Goal: Transaction & Acquisition: Purchase product/service

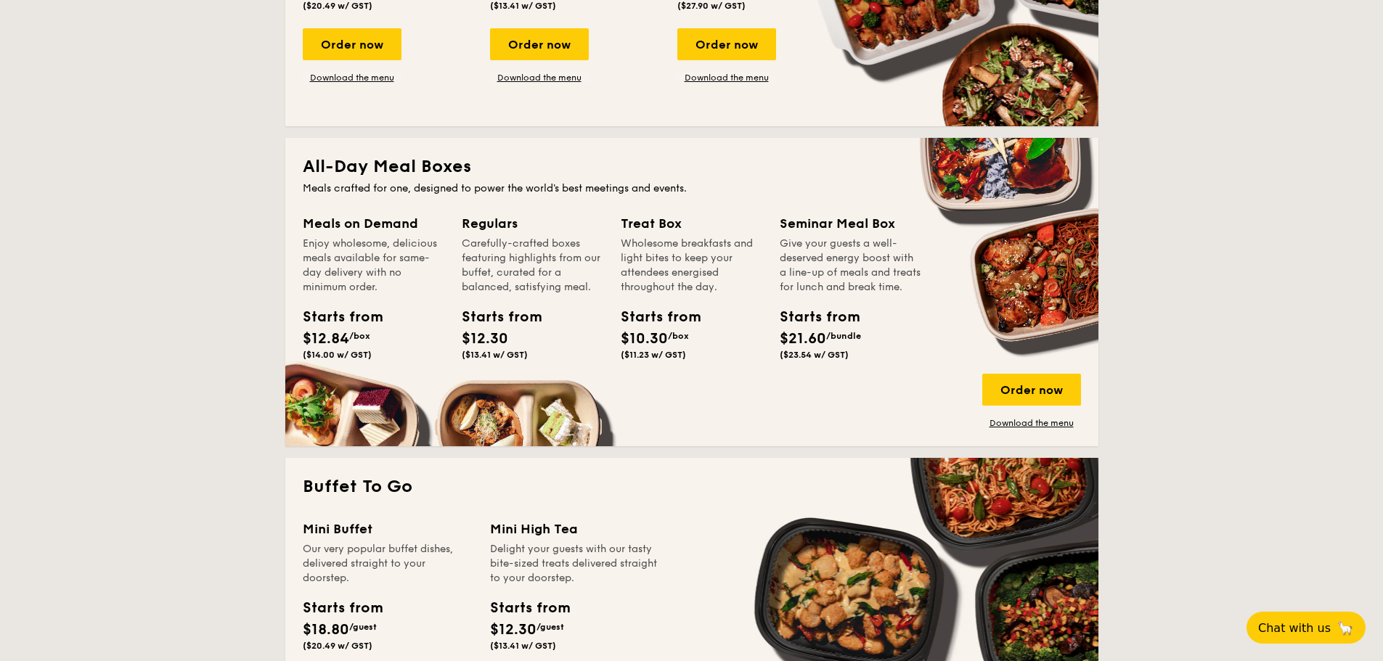
scroll to position [846, 0]
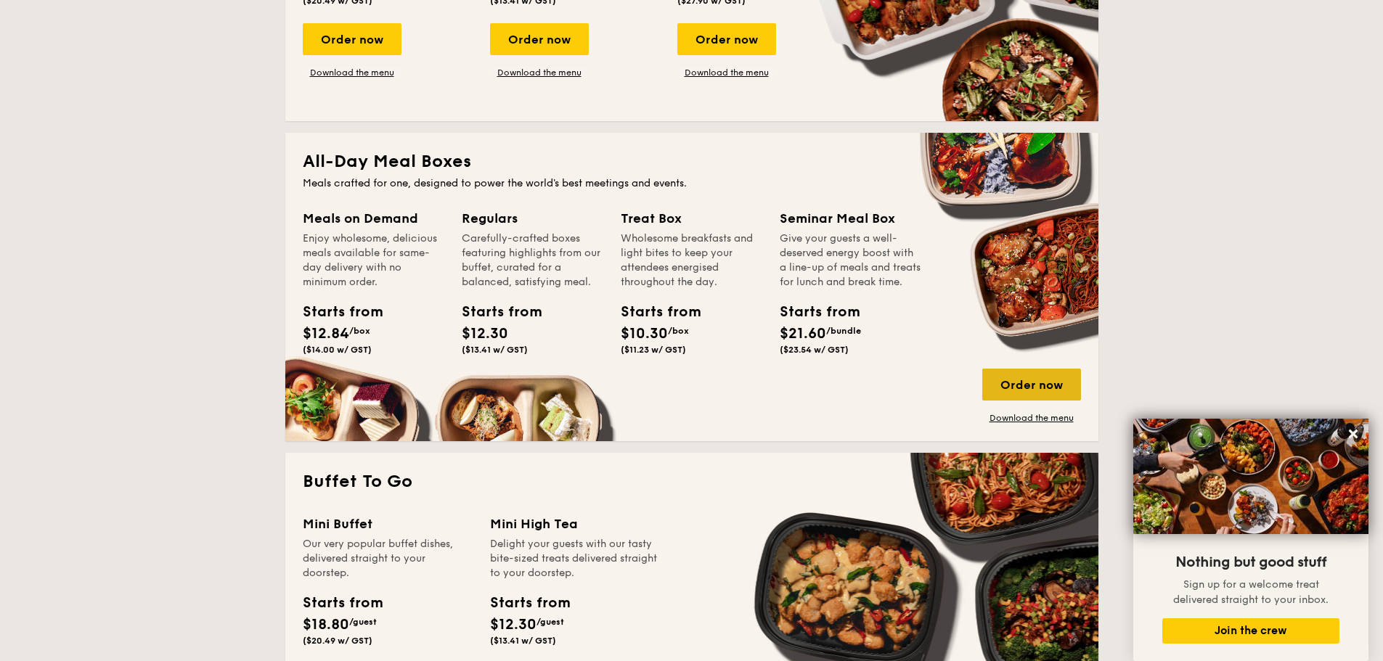
click at [998, 381] on div "Order now" at bounding box center [1031, 385] width 99 height 32
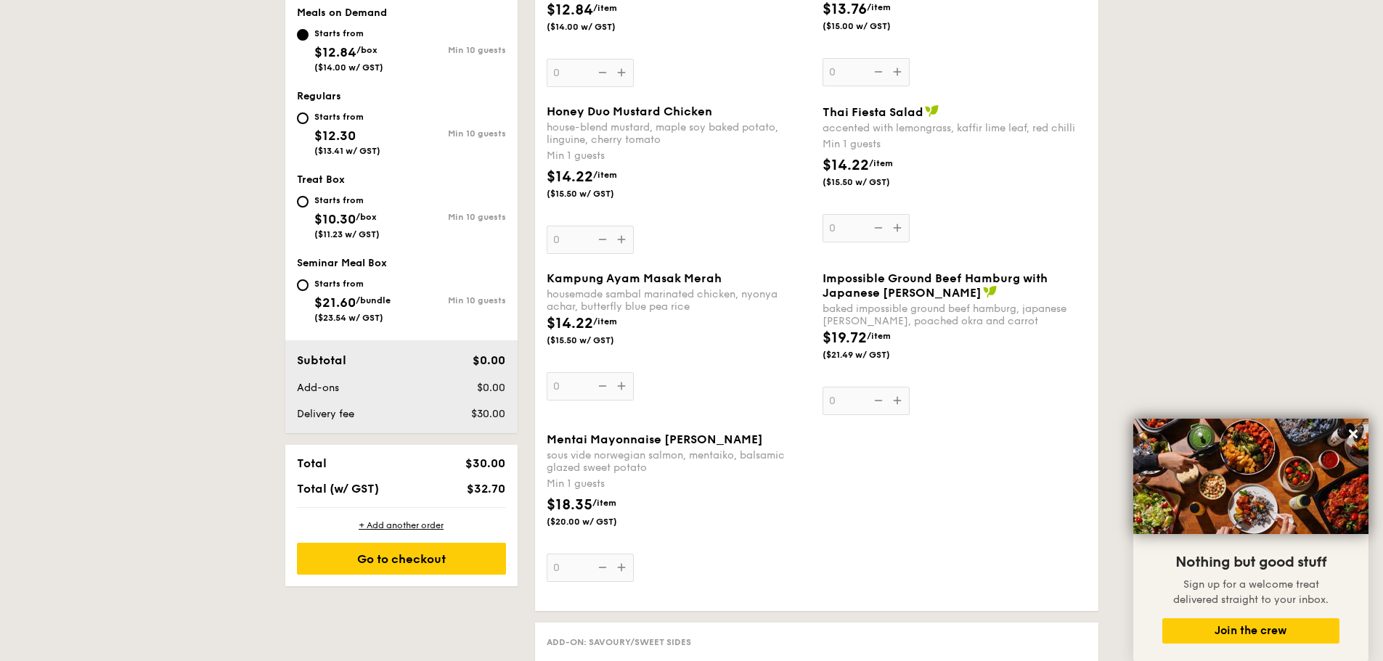
scroll to position [351, 0]
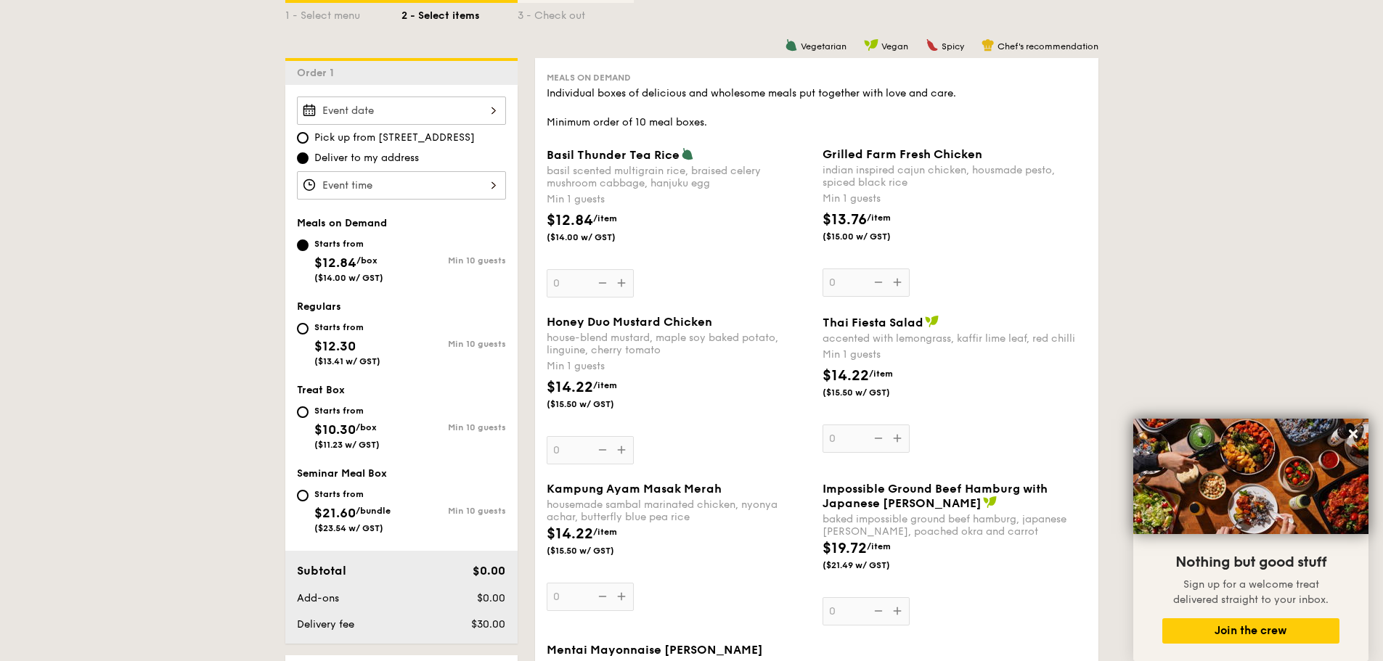
click at [438, 124] on div at bounding box center [401, 111] width 209 height 28
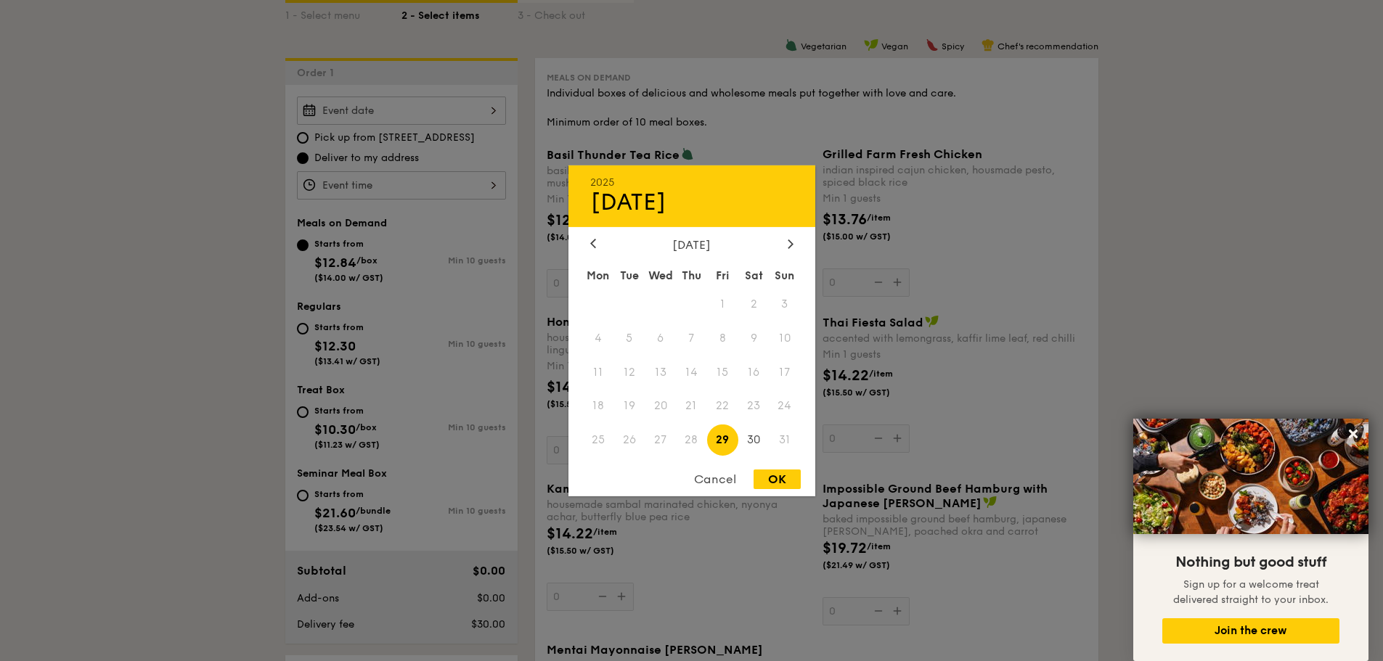
click at [1262, 208] on div at bounding box center [691, 330] width 1383 height 661
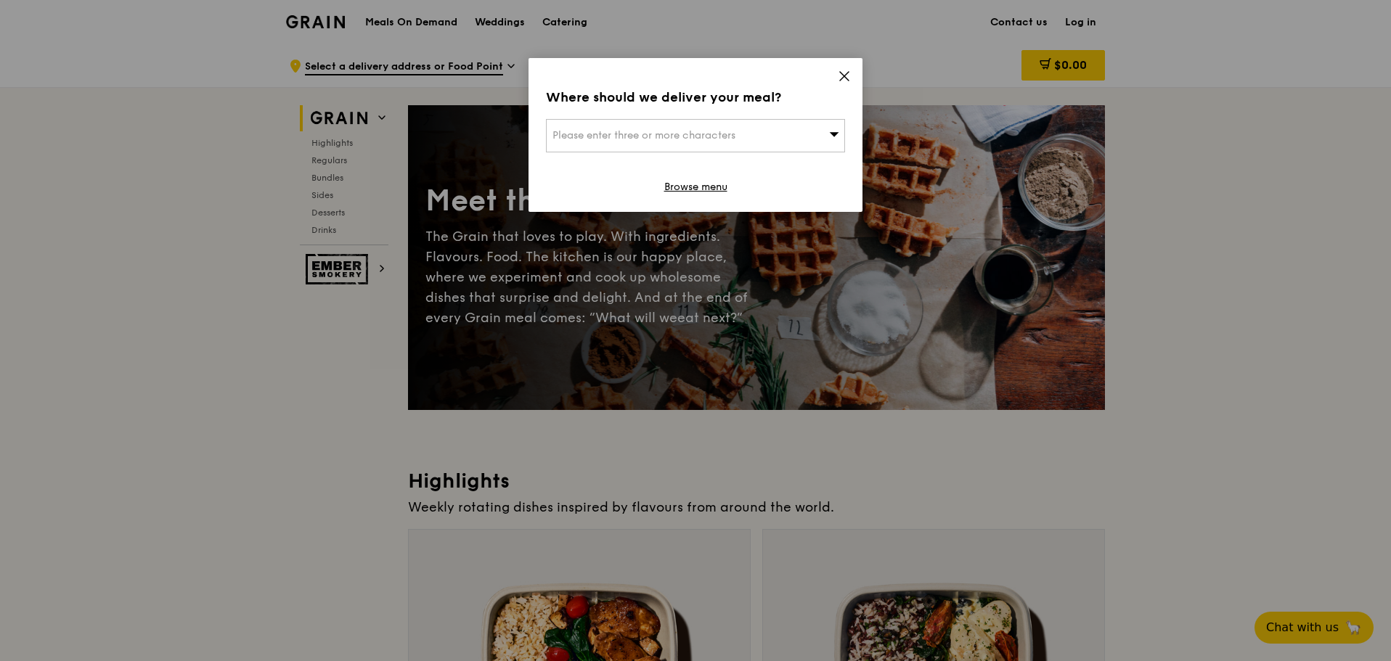
click at [676, 134] on span "Please enter three or more characters" at bounding box center [643, 135] width 183 height 12
click at [676, 134] on input "search" at bounding box center [696, 136] width 298 height 32
click at [591, 130] on input "search" at bounding box center [696, 136] width 298 height 32
paste input "397799"
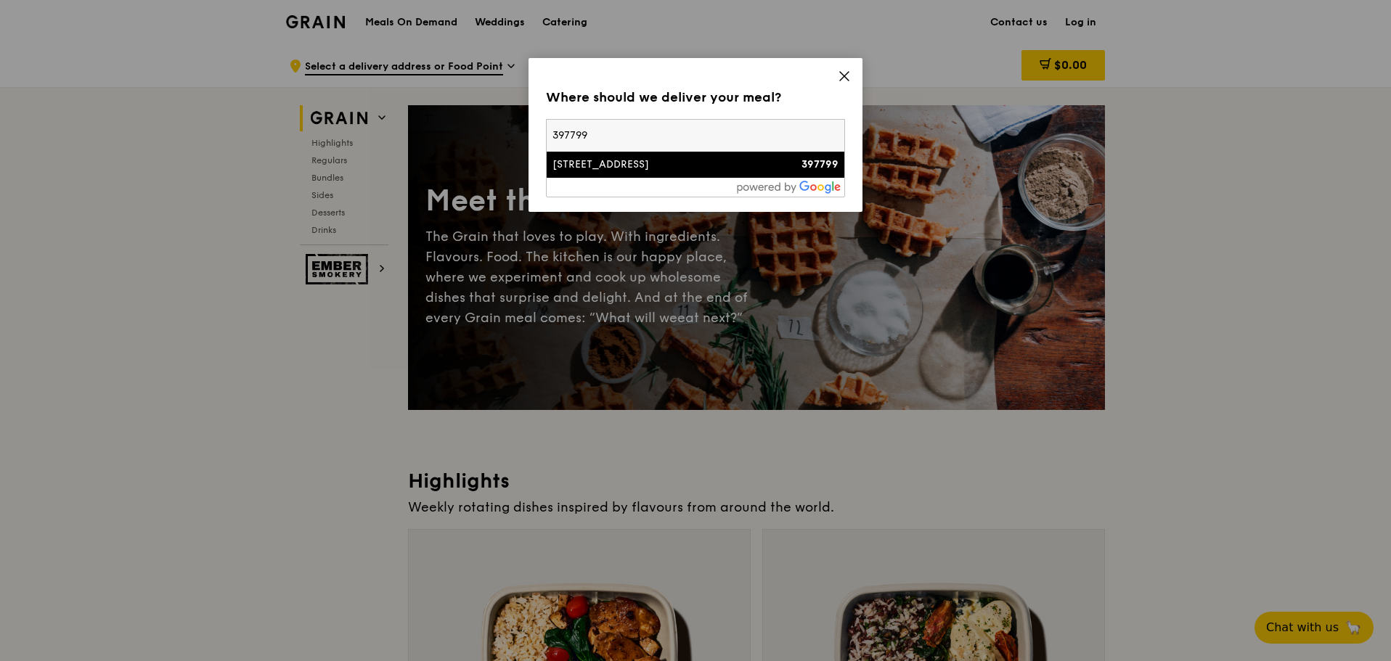
type input "397799"
click at [668, 163] on div "230 Stadium Boulevard" at bounding box center [659, 165] width 215 height 15
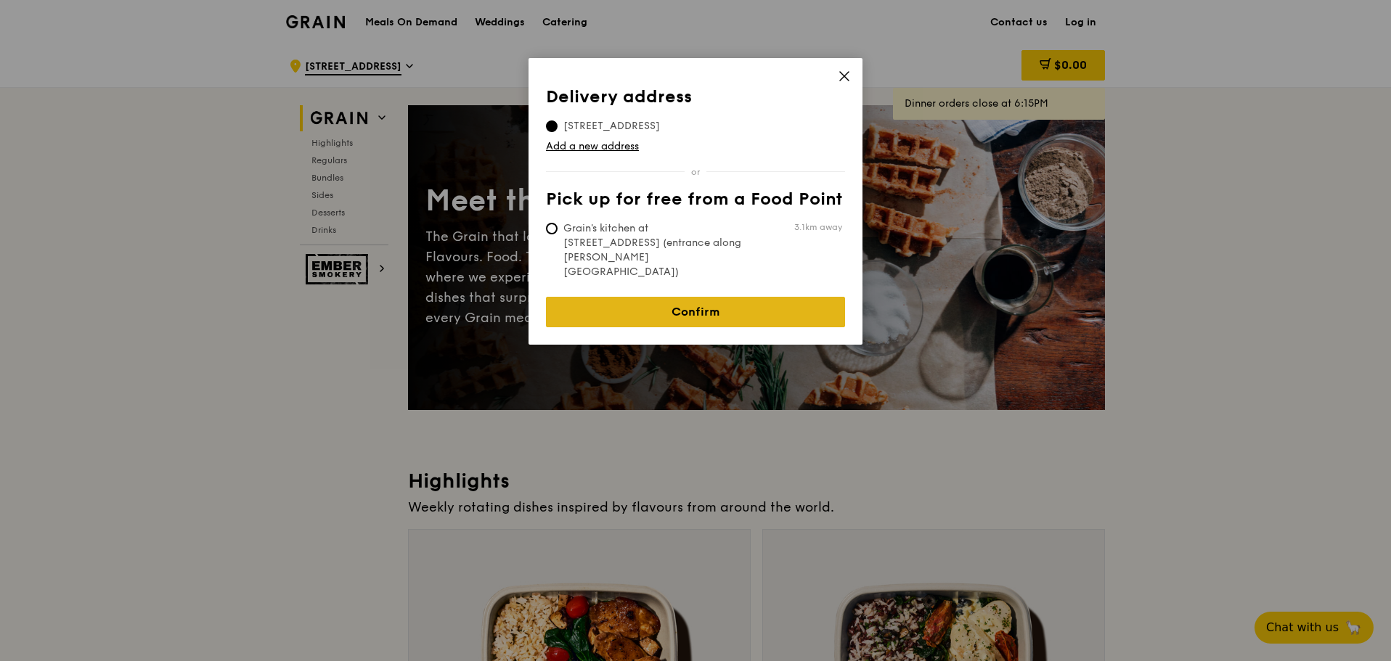
click at [683, 297] on link "Confirm" at bounding box center [695, 312] width 299 height 30
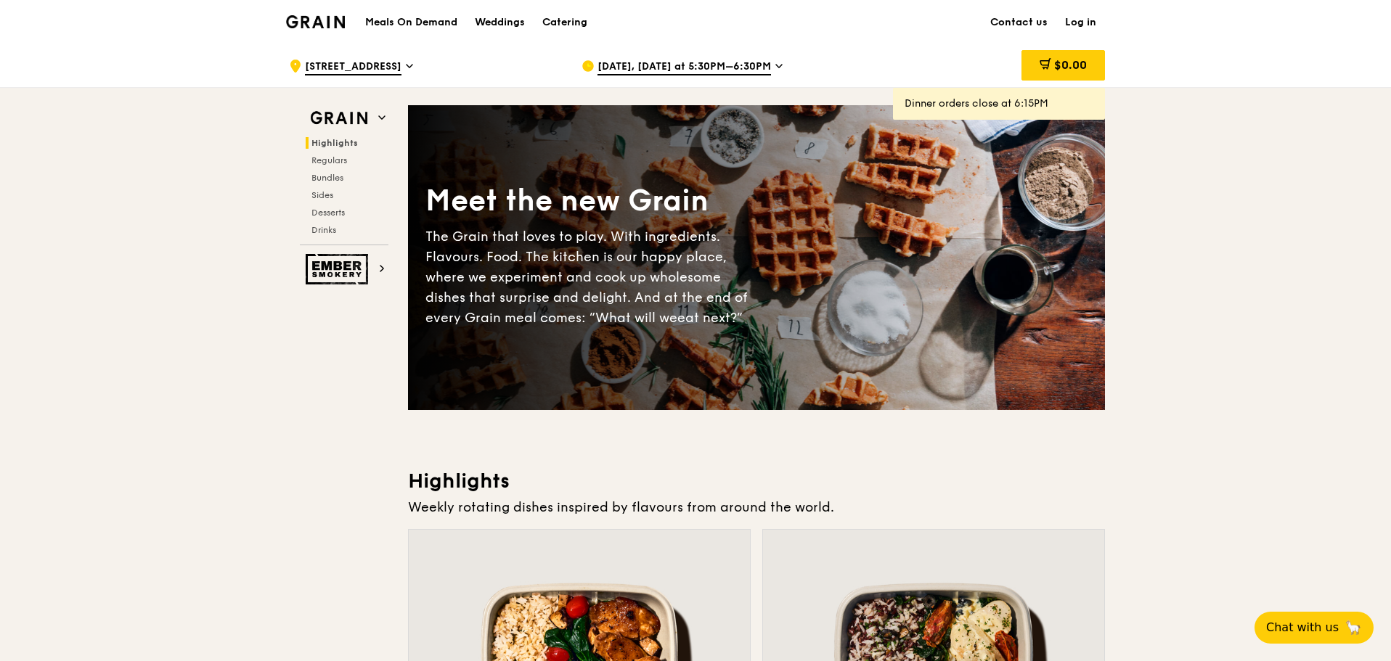
click at [643, 66] on span "Aug 25, Today at 5:30PM–6:30PM" at bounding box center [683, 68] width 173 height 16
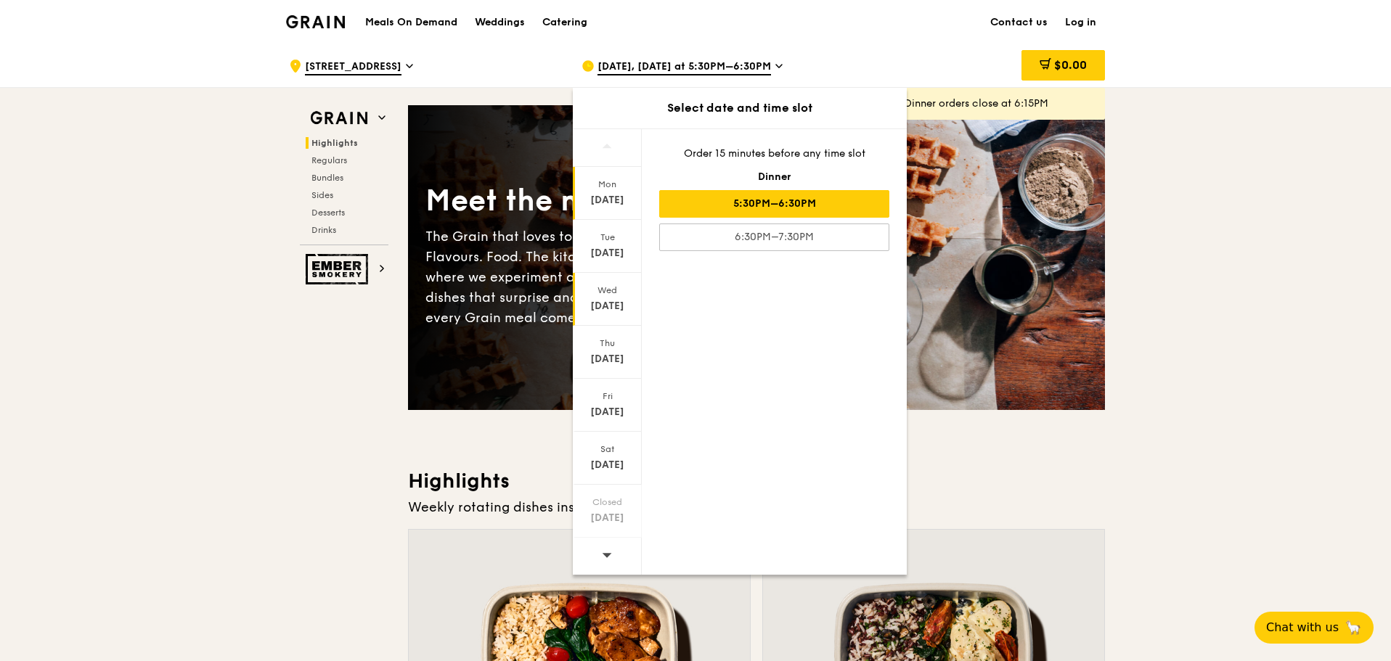
click at [615, 300] on div "Aug 27" at bounding box center [607, 306] width 65 height 15
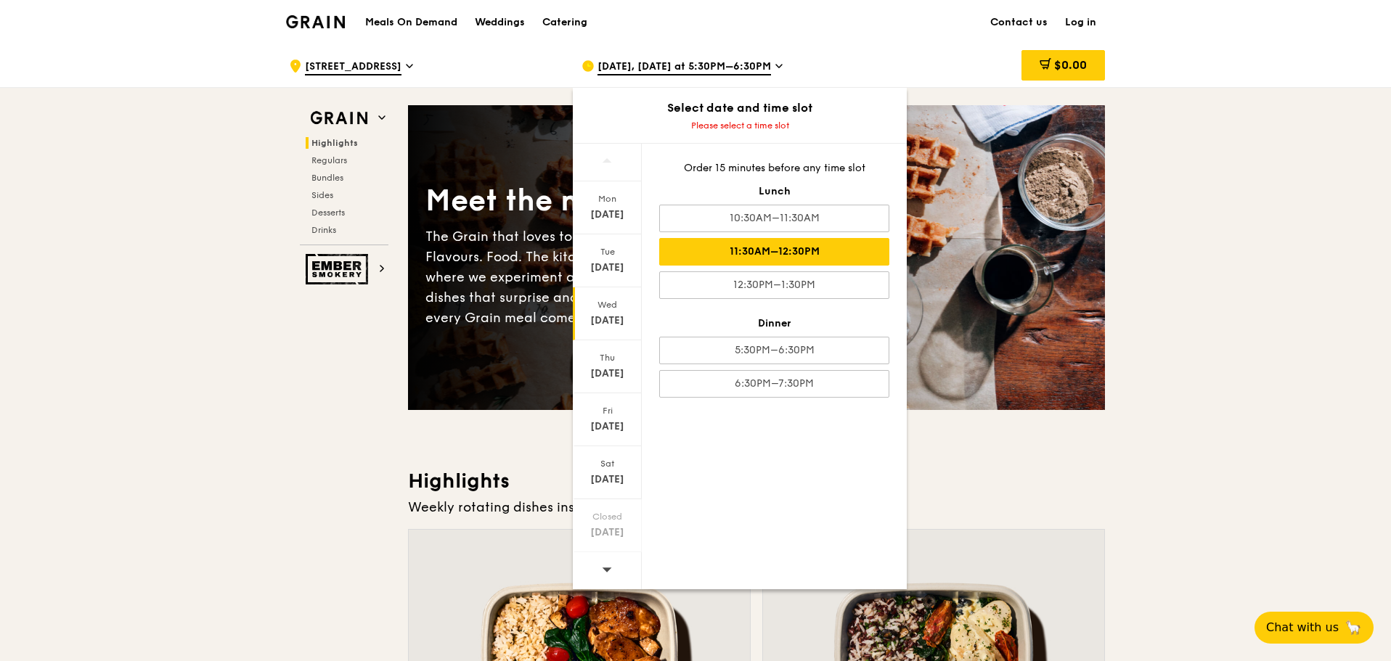
click at [794, 258] on div "11:30AM–12:30PM" at bounding box center [774, 252] width 230 height 28
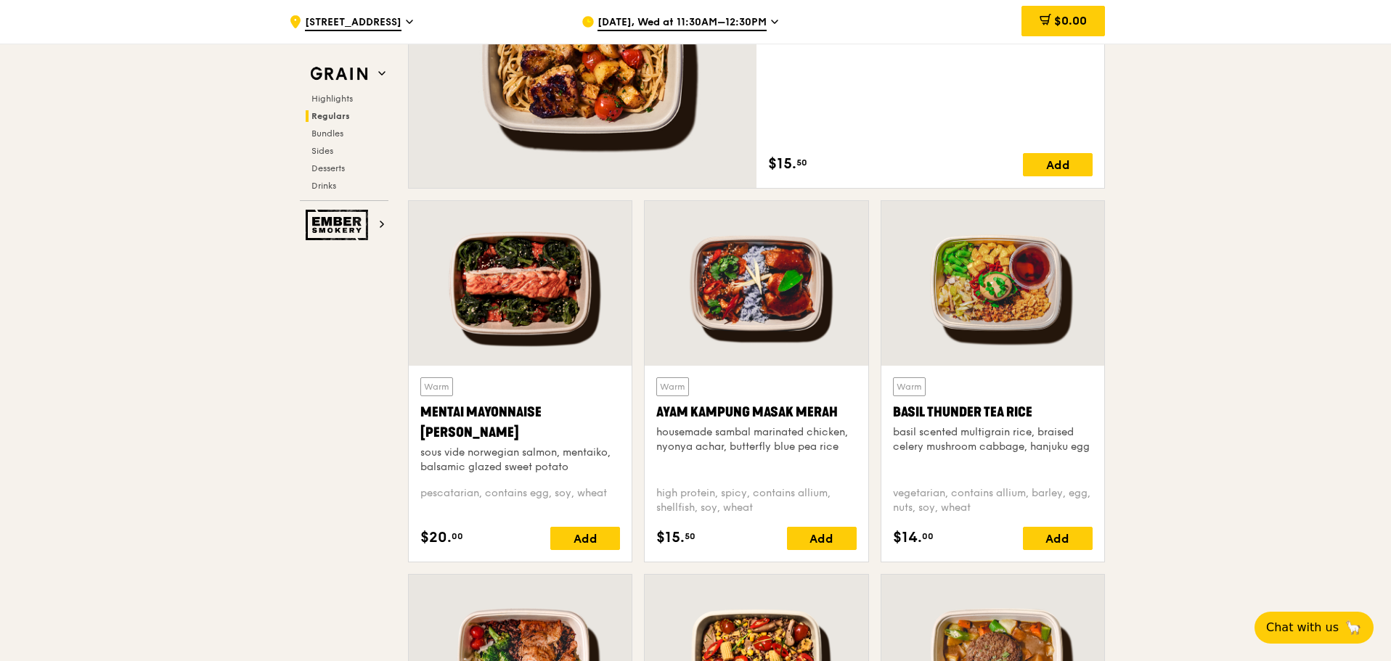
scroll to position [1134, 0]
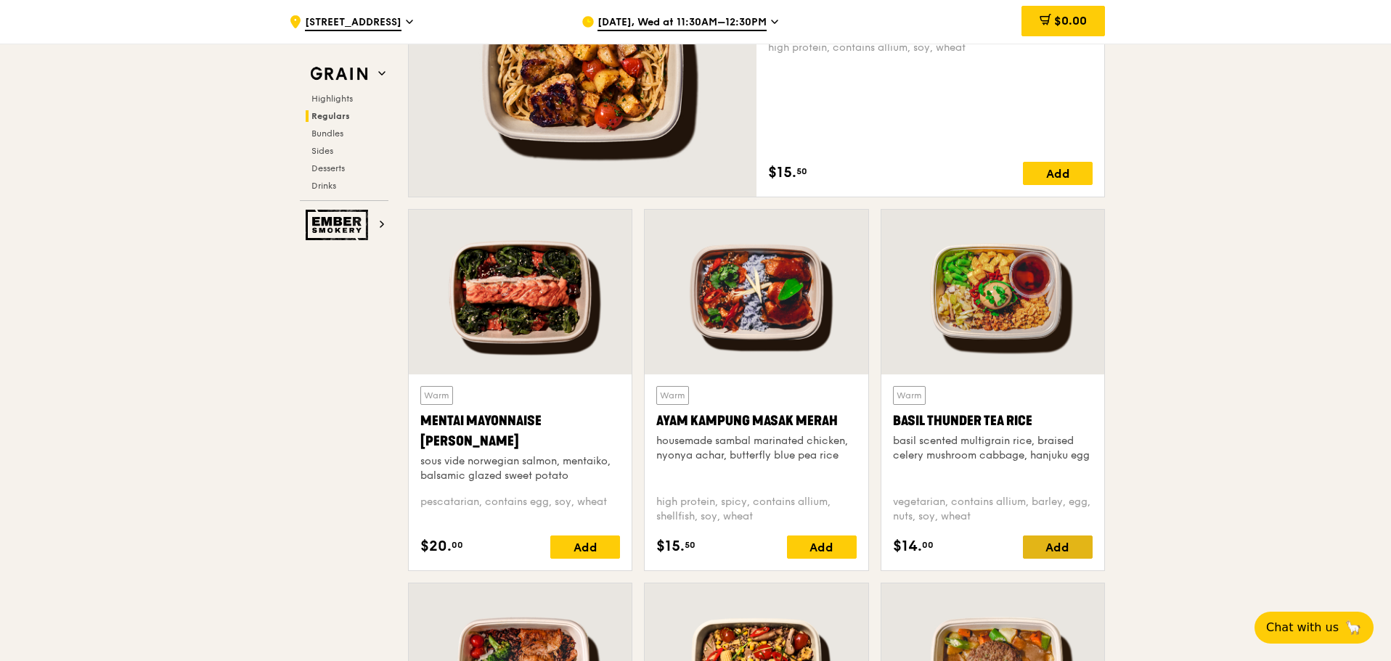
click at [1058, 542] on div "Add" at bounding box center [1058, 547] width 70 height 23
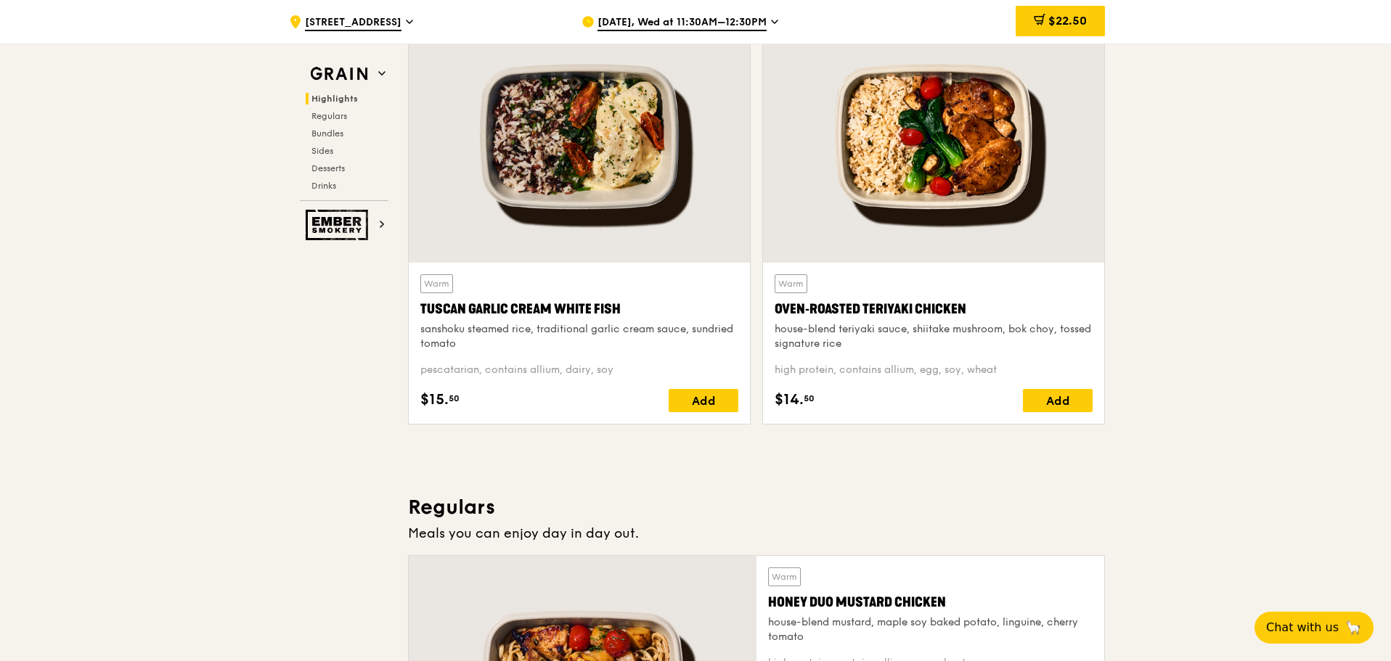
scroll to position [519, 0]
click at [698, 393] on div "Add" at bounding box center [704, 399] width 70 height 23
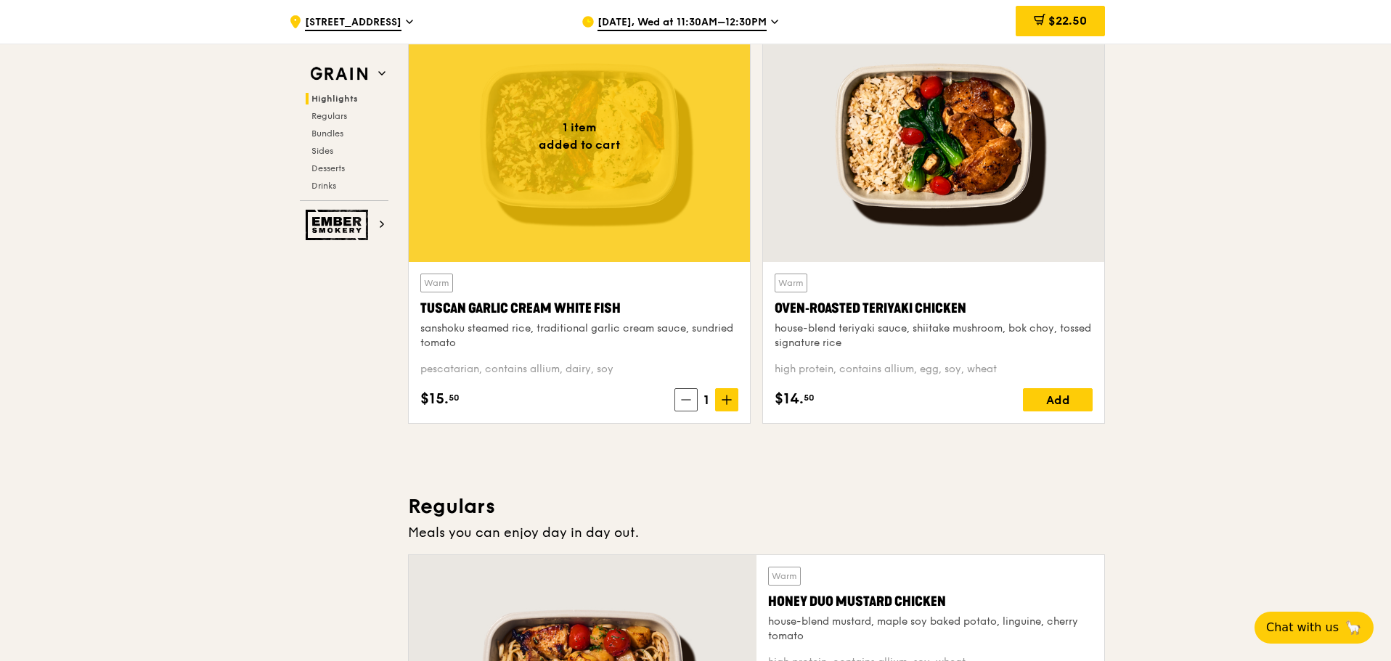
click at [698, 393] on span "1" at bounding box center [706, 400] width 17 height 20
click at [736, 403] on span at bounding box center [726, 399] width 23 height 23
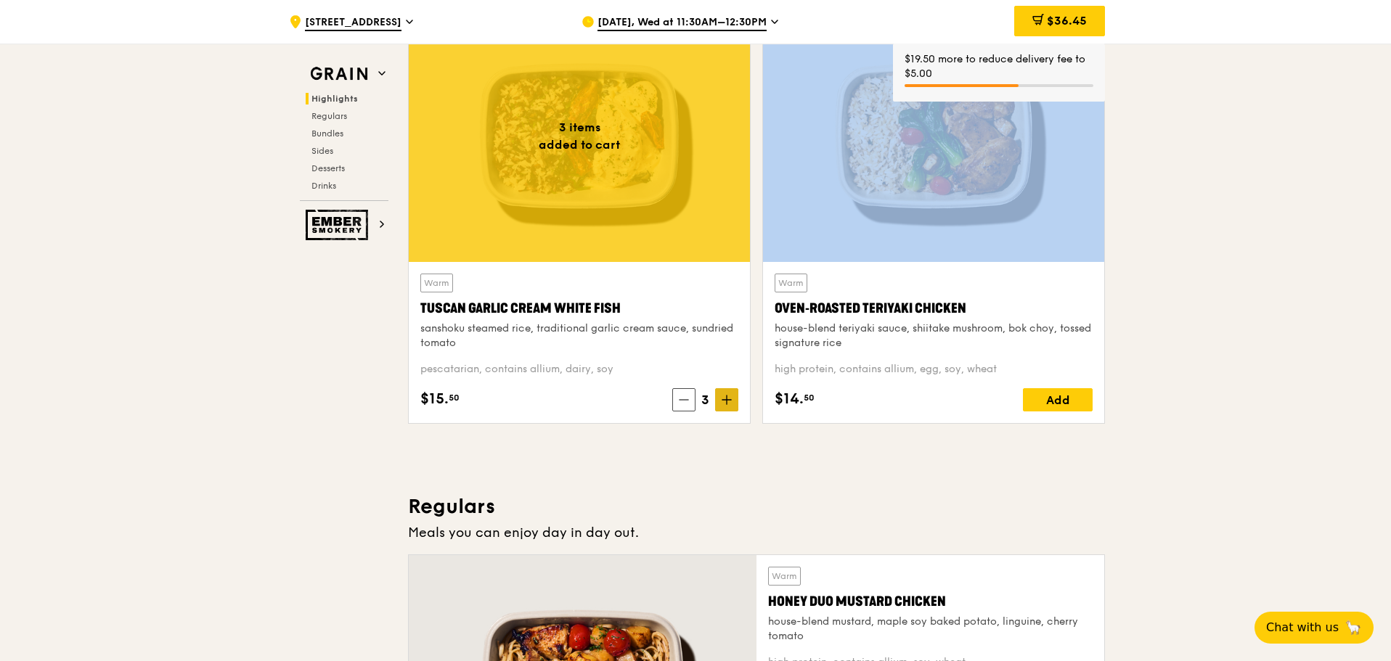
click at [736, 403] on span at bounding box center [726, 399] width 23 height 23
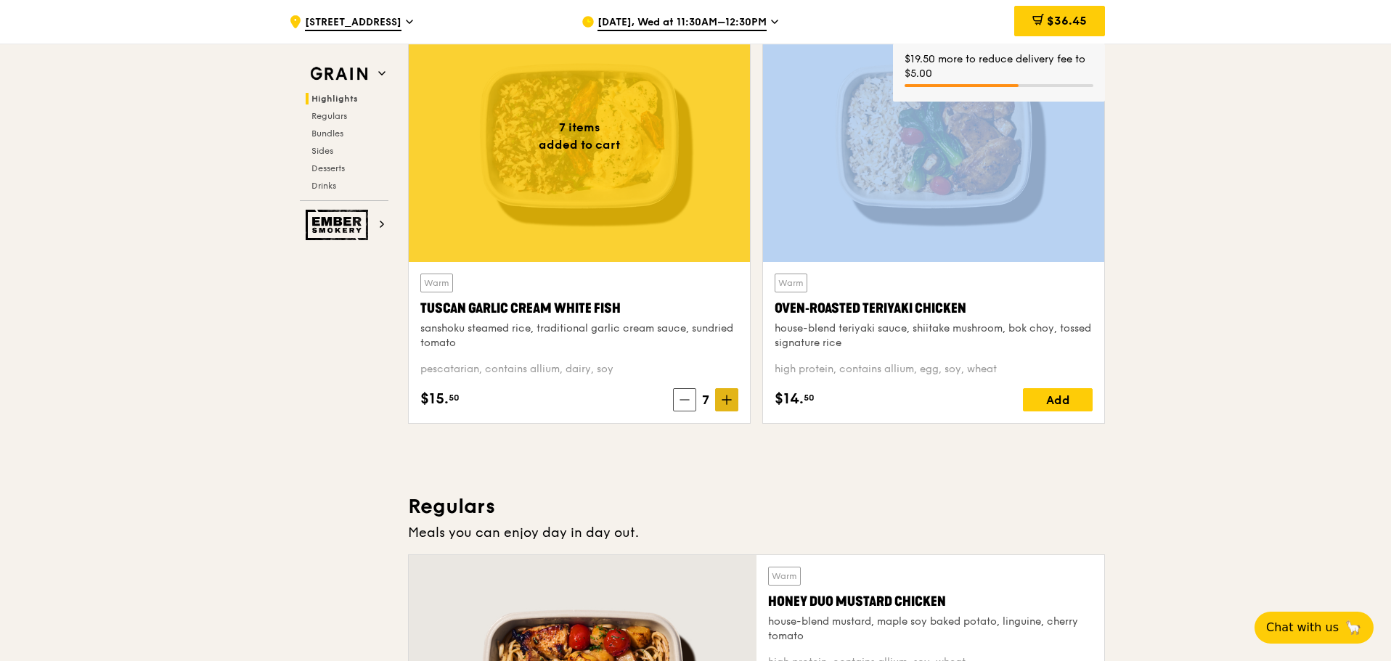
click at [736, 403] on span at bounding box center [726, 399] width 23 height 23
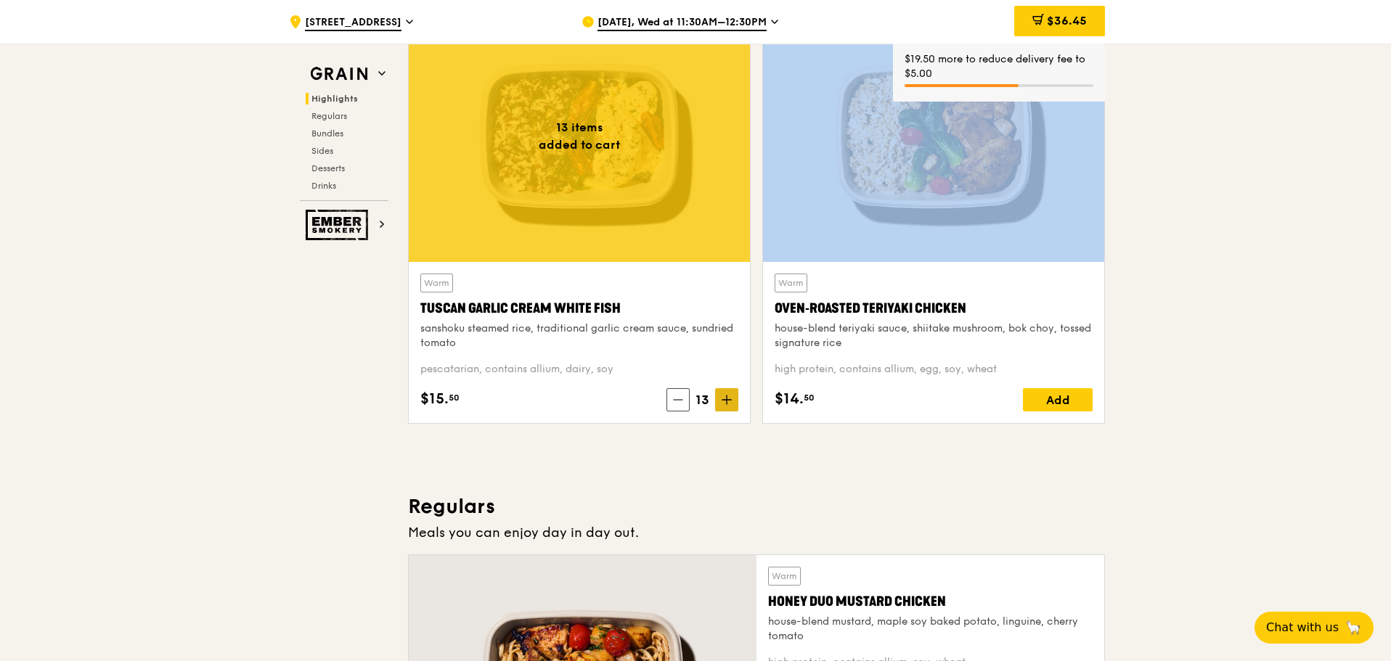
click at [736, 403] on span at bounding box center [726, 399] width 23 height 23
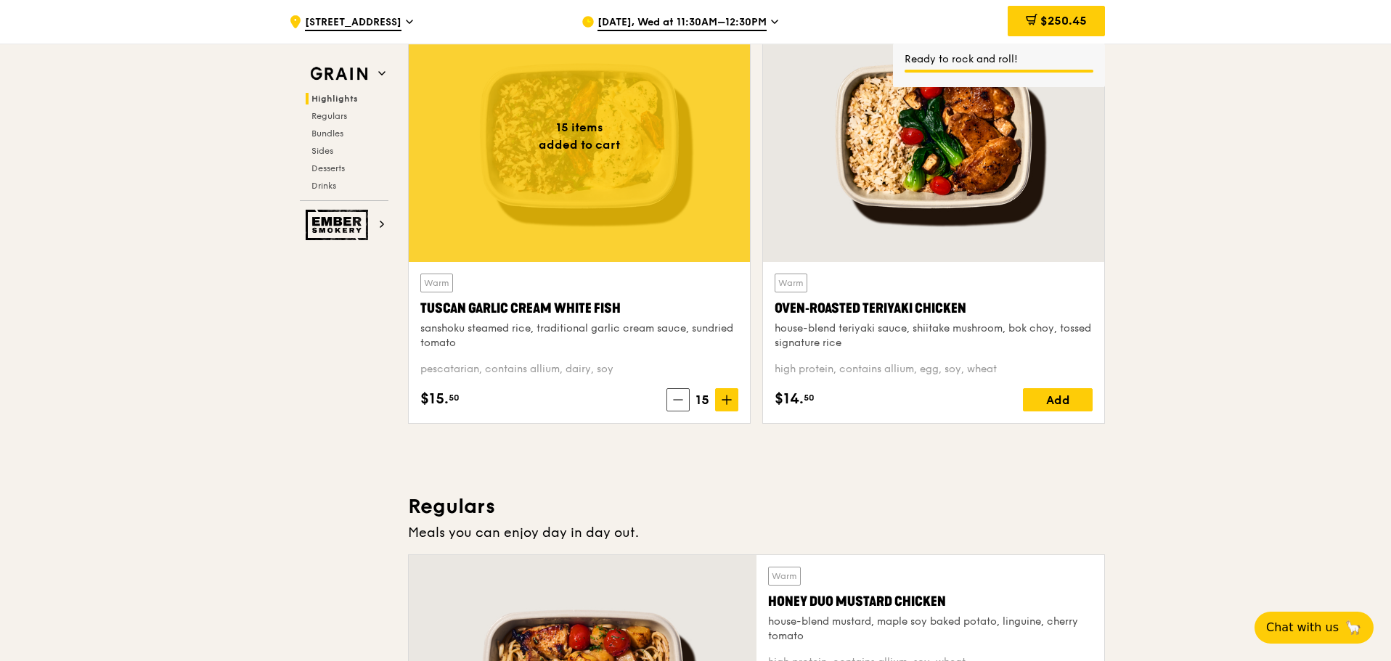
click at [1068, 395] on div "Add" at bounding box center [1058, 399] width 70 height 23
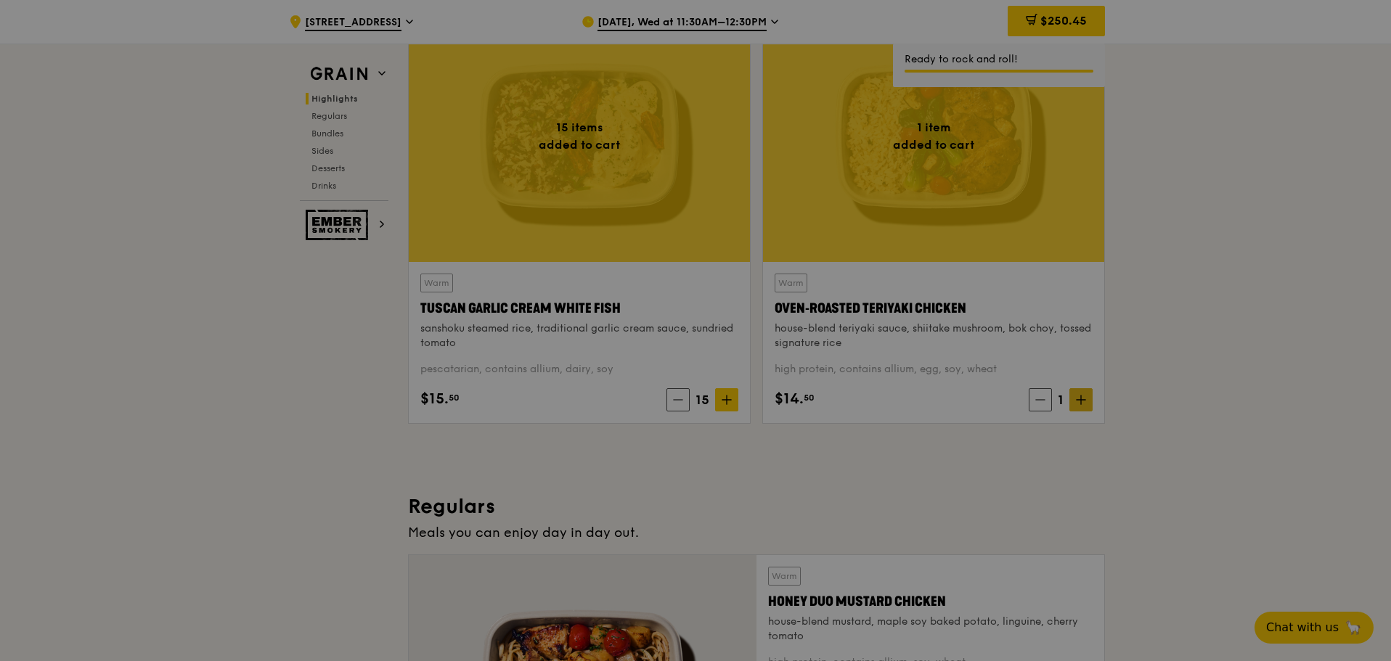
click at [1075, 401] on div at bounding box center [695, 330] width 1391 height 661
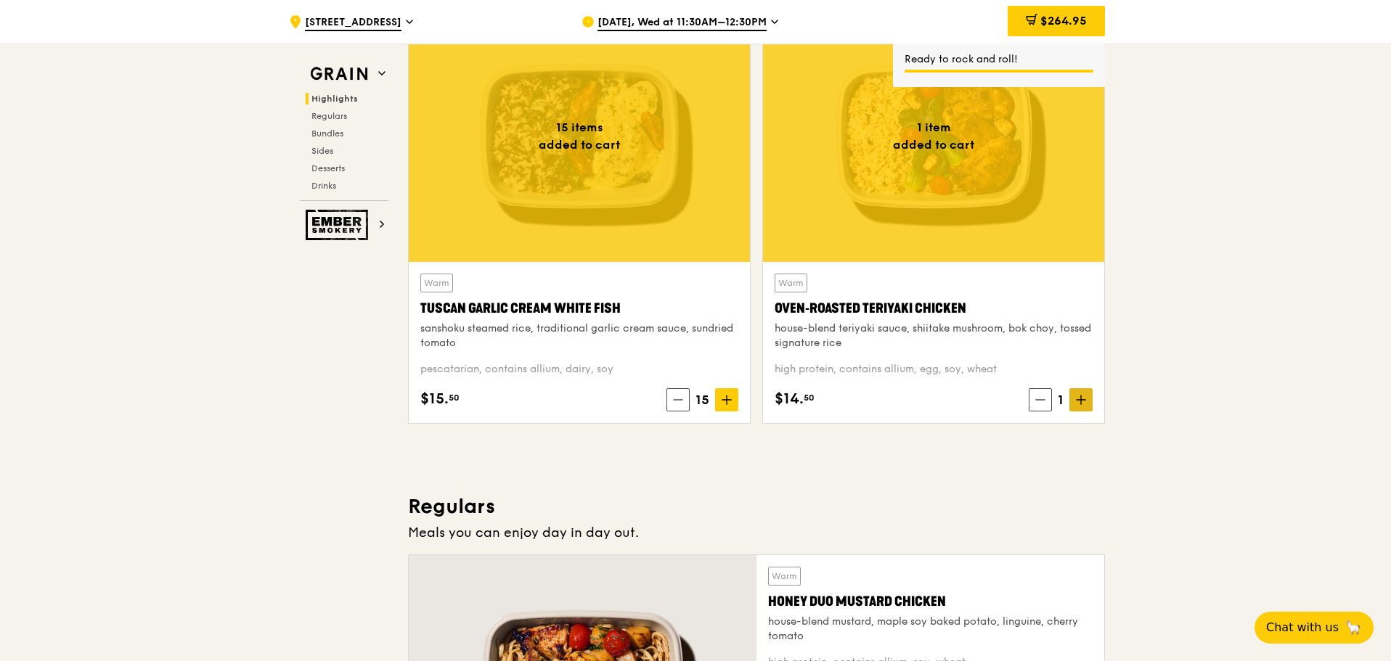
click at [1089, 404] on span at bounding box center [1080, 399] width 23 height 23
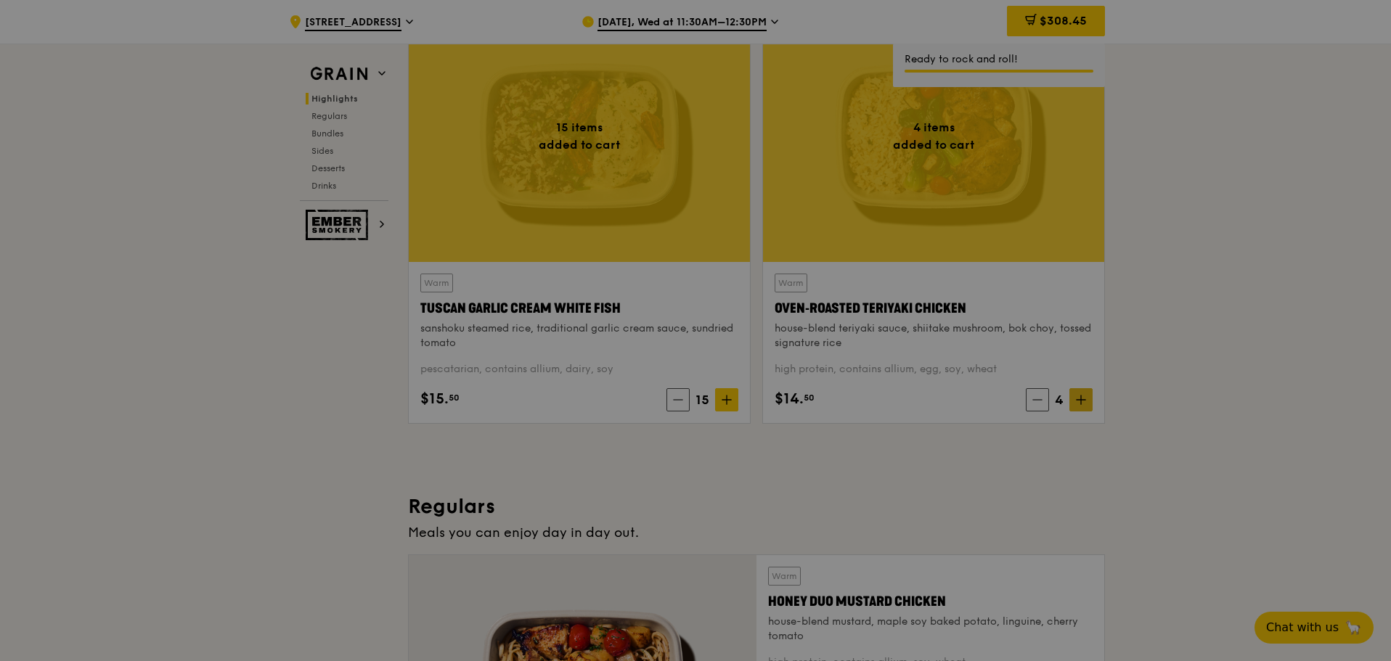
click at [1089, 404] on div at bounding box center [695, 330] width 1391 height 661
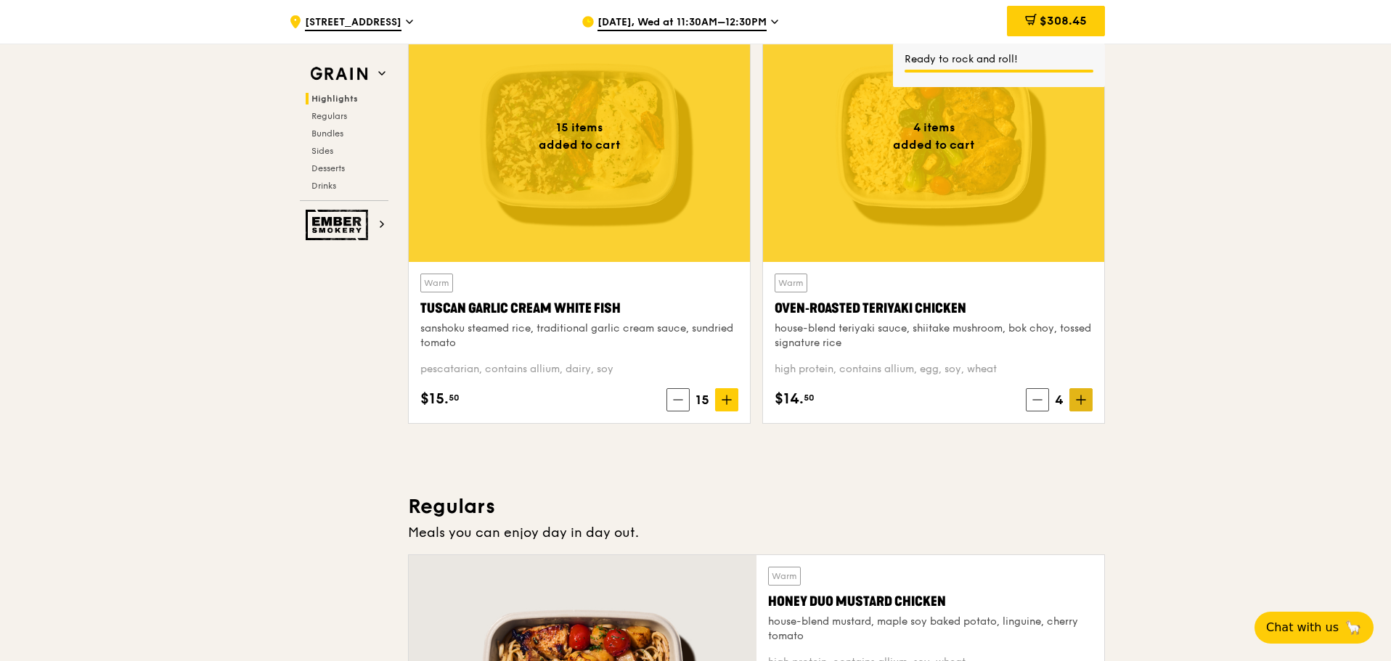
click at [1083, 402] on icon at bounding box center [1081, 400] width 10 height 10
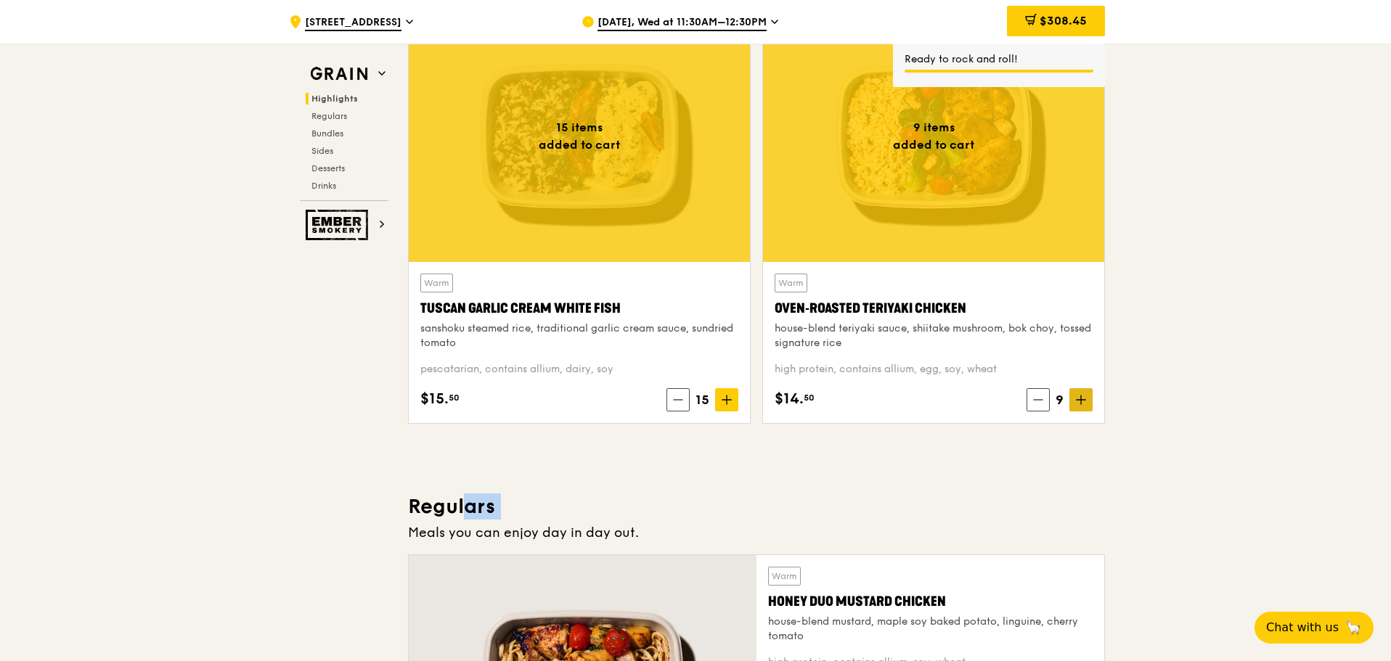
click at [1083, 402] on icon at bounding box center [1081, 400] width 10 height 10
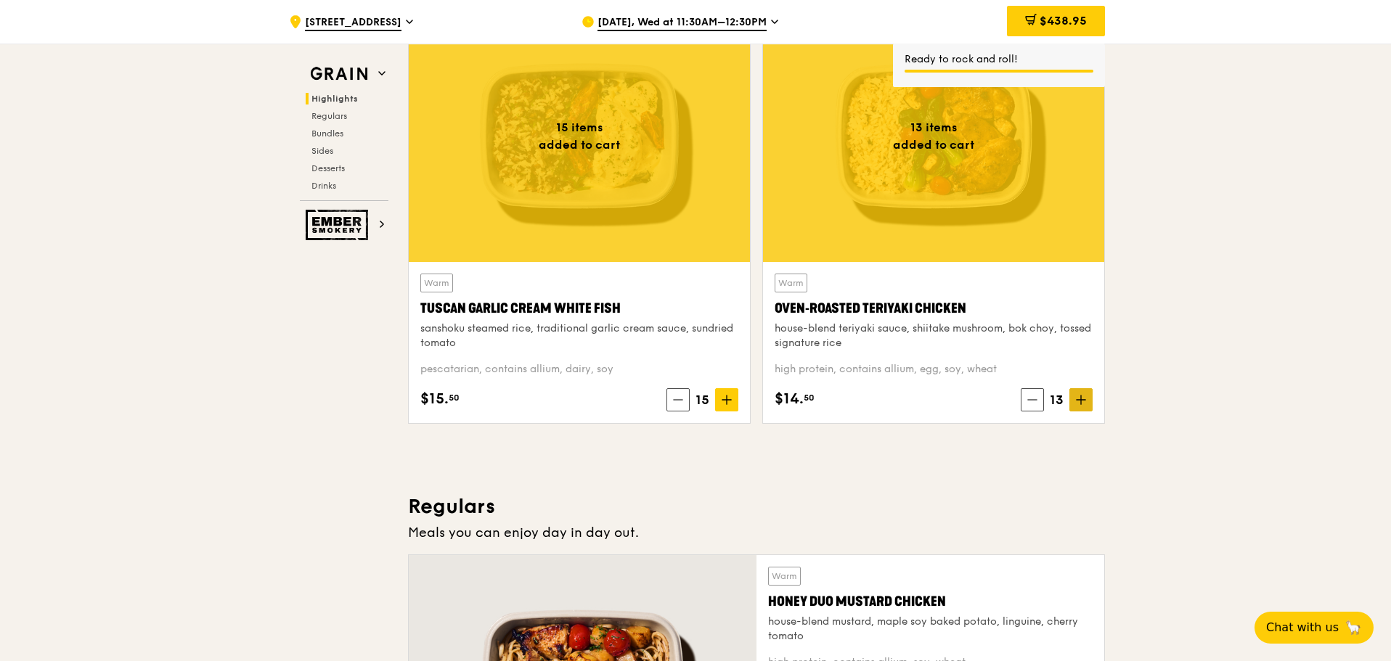
click at [1083, 402] on icon at bounding box center [1081, 400] width 10 height 10
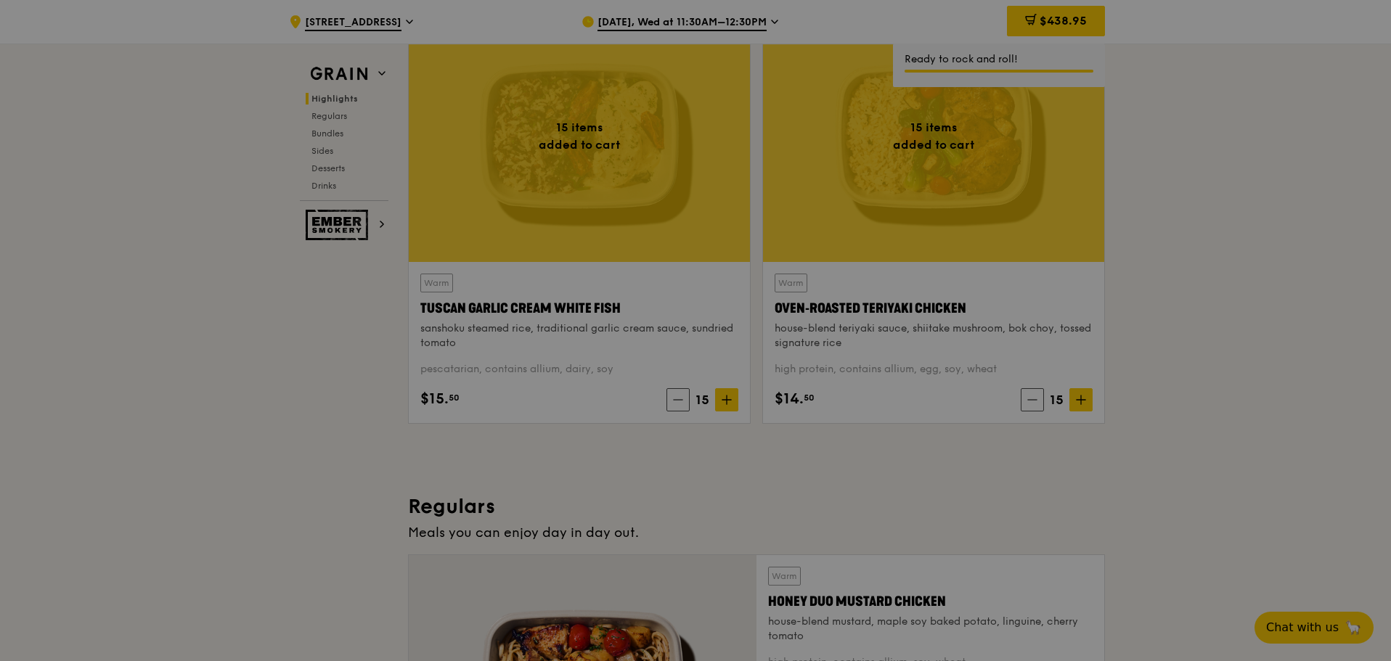
click at [1284, 314] on div at bounding box center [695, 330] width 1391 height 661
type input "15"
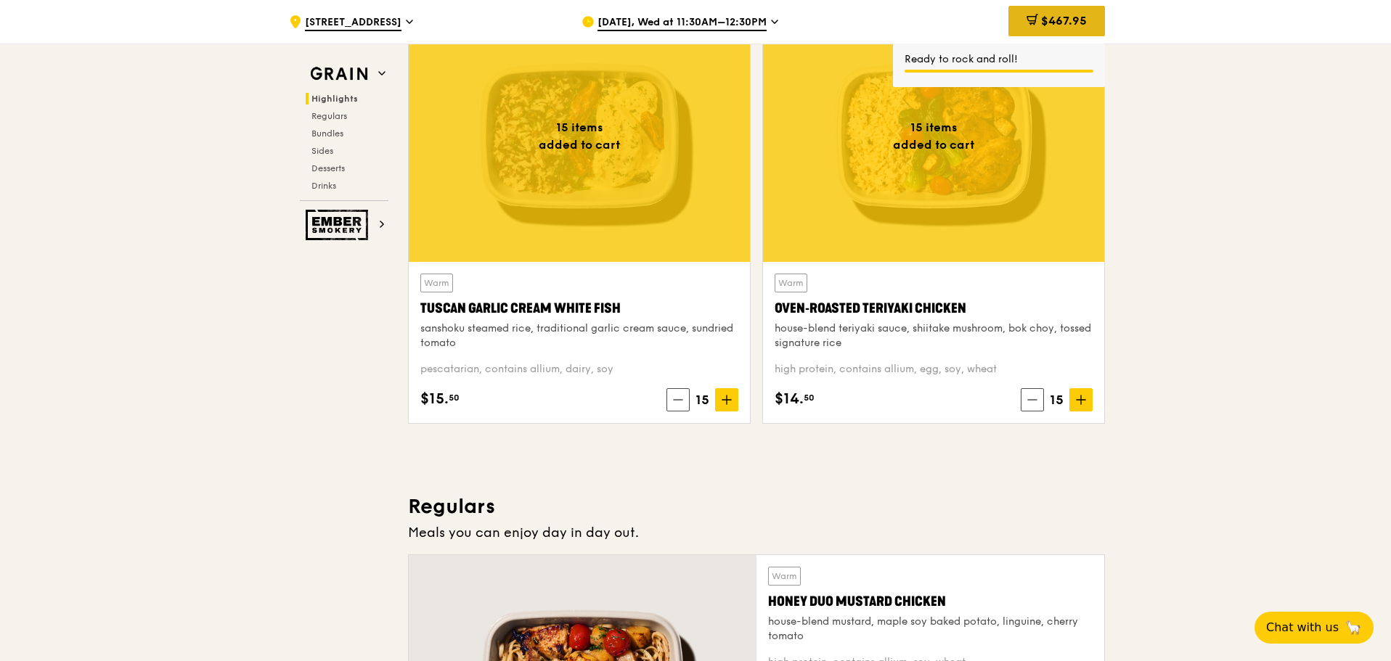
click at [1058, 10] on div "$467.95" at bounding box center [1056, 21] width 97 height 30
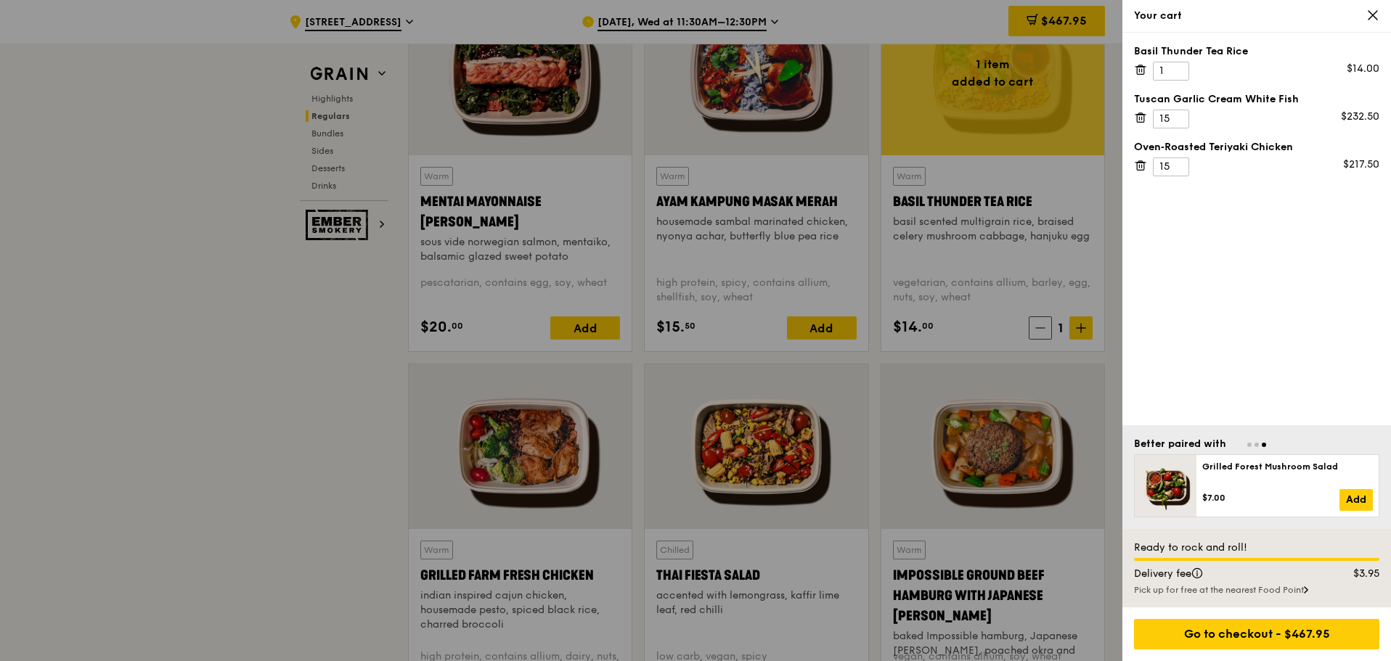
scroll to position [1301, 0]
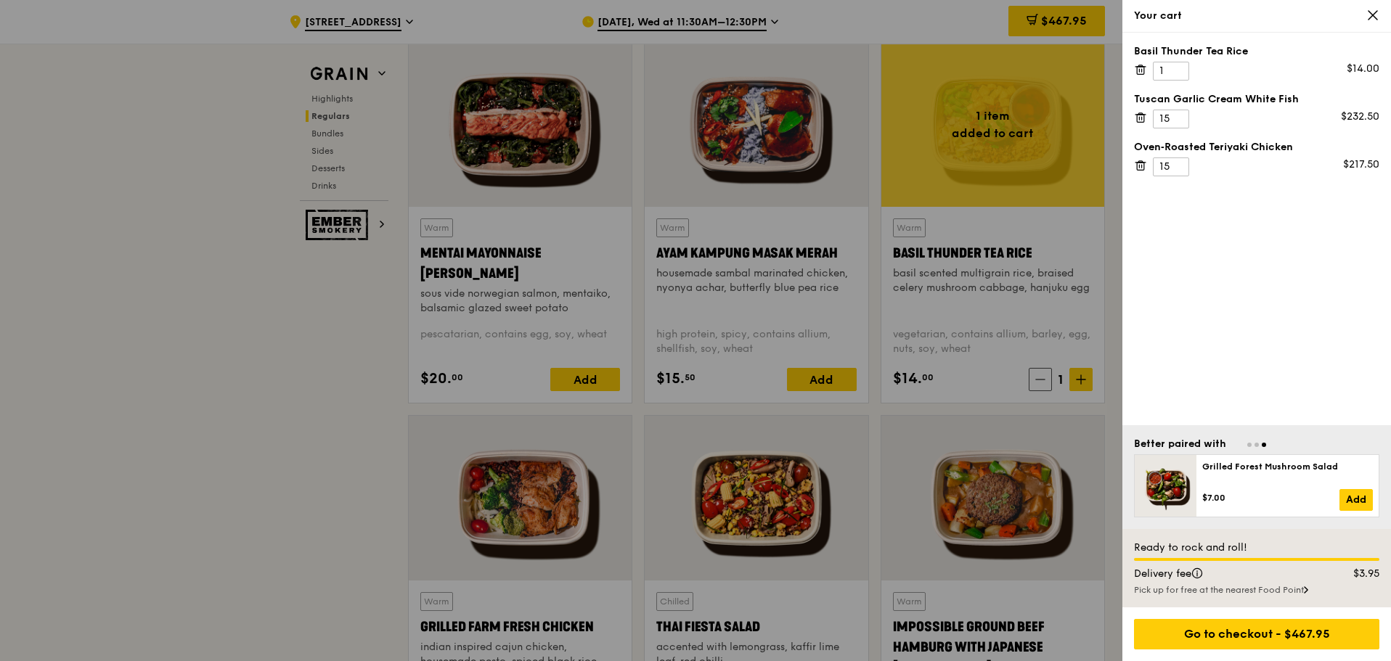
click at [1336, 288] on div "Basil Thunder Tea Rice 1 $14.00 Tuscan Garlic Cream White Fish 15 $232.50 Oven‑…" at bounding box center [1256, 229] width 269 height 393
click at [1232, 633] on div "Go to checkout - $467.95" at bounding box center [1256, 634] width 245 height 30
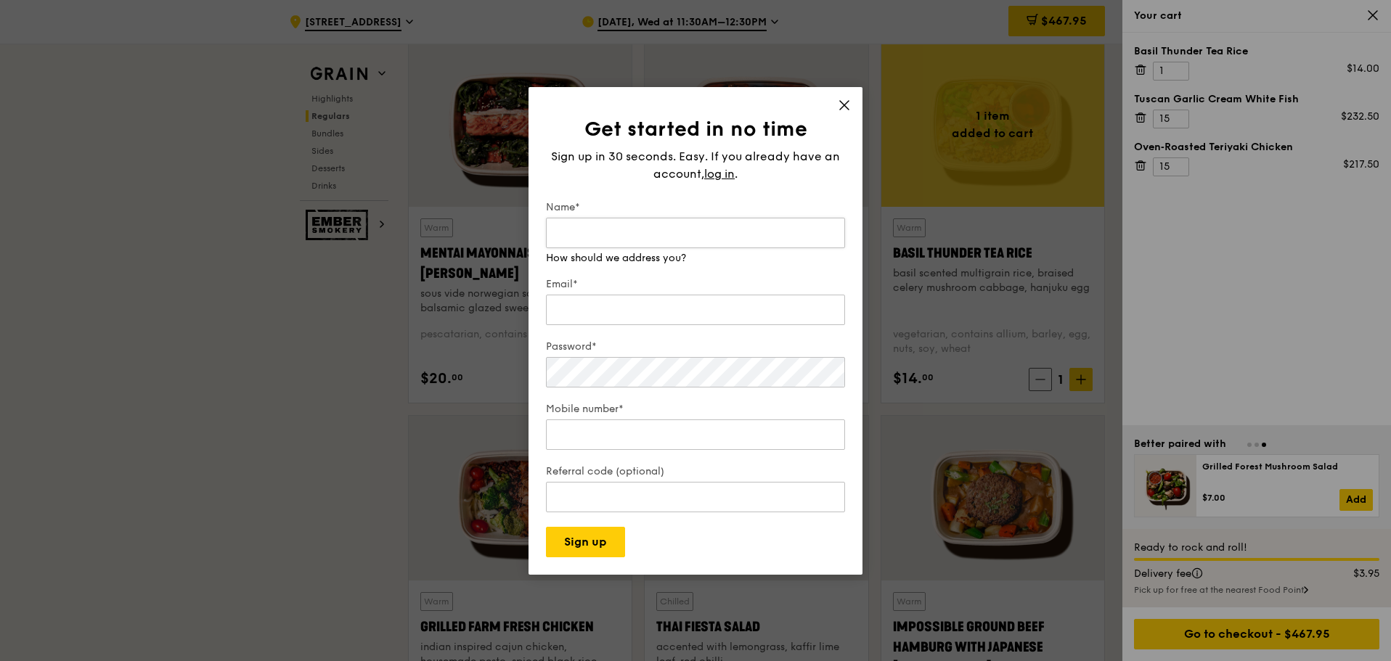
click at [732, 237] on input "Name*" at bounding box center [695, 233] width 299 height 30
type input "Rita Loh"
type input "R"
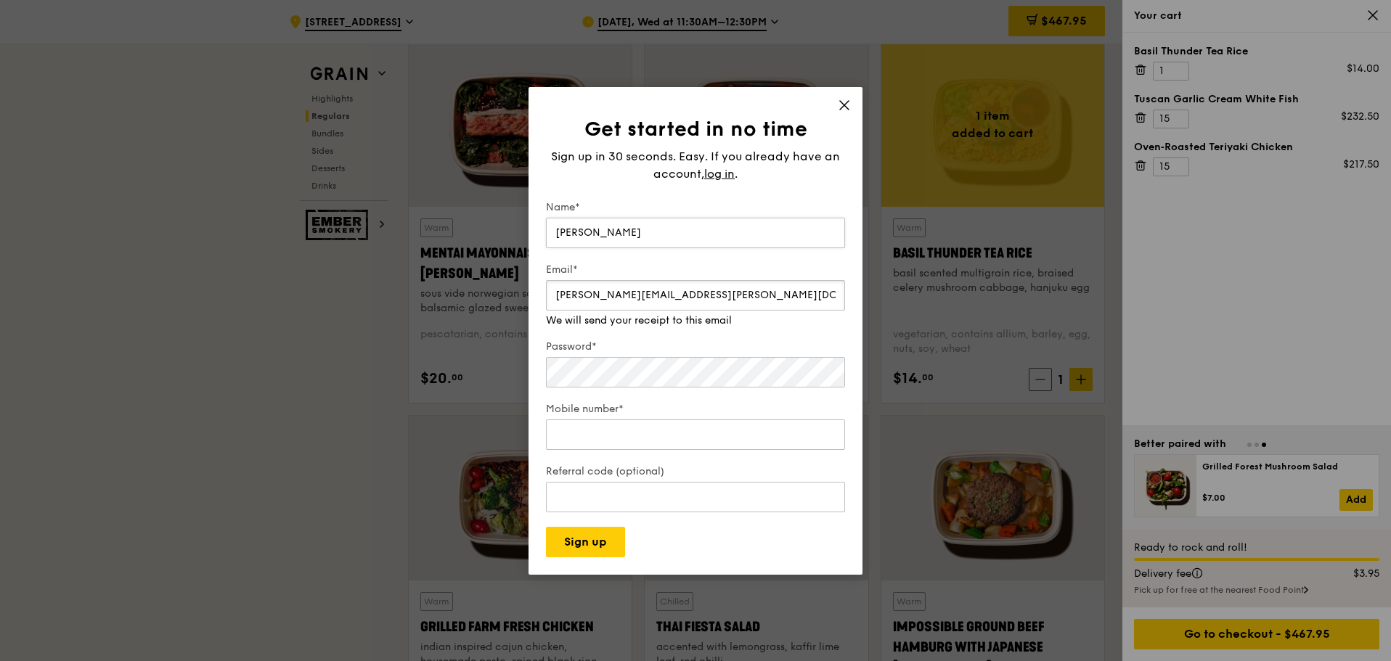
type input "rita.loh@decathlon.com"
type input "97606575"
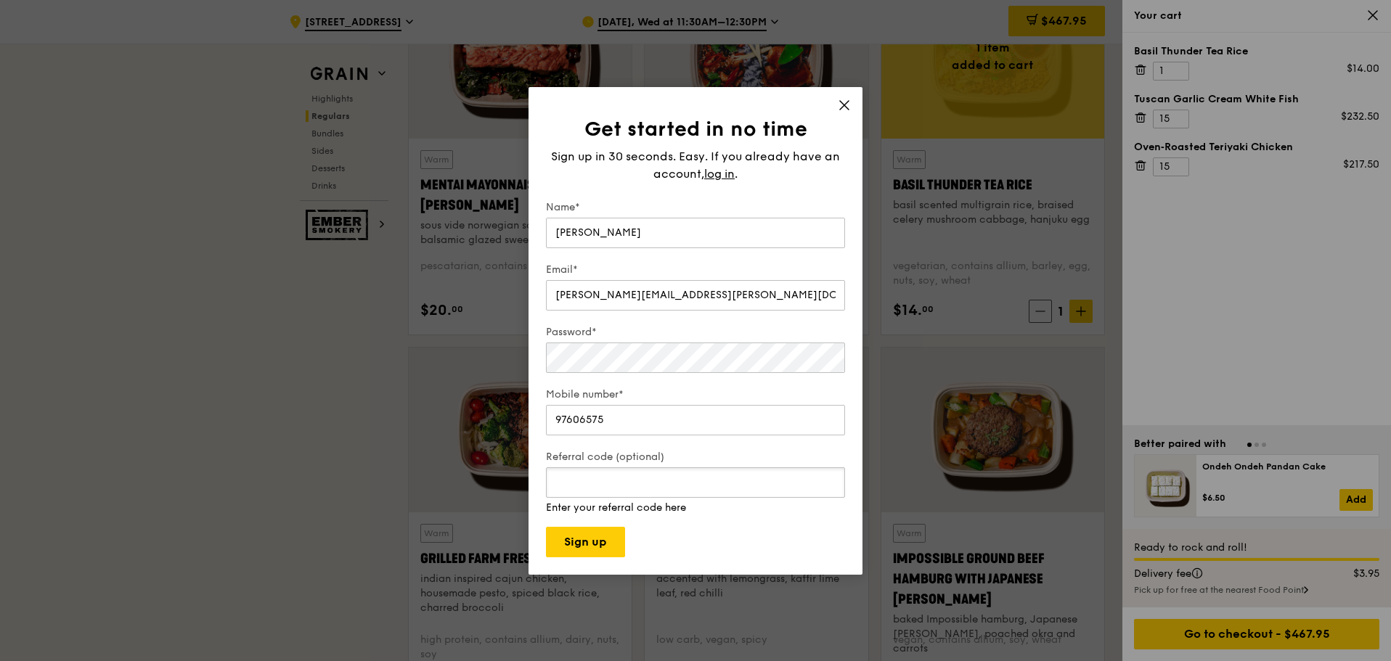
scroll to position [1328, 0]
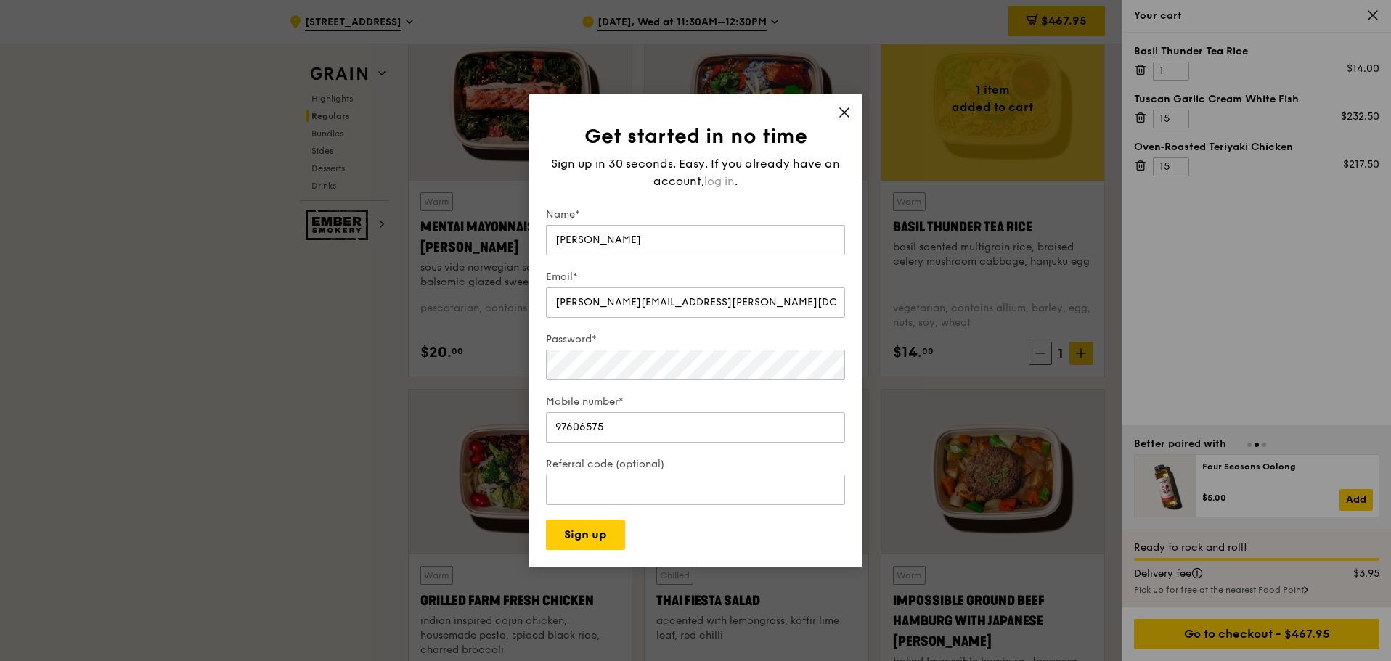
click at [716, 176] on span "log in" at bounding box center [719, 181] width 30 height 17
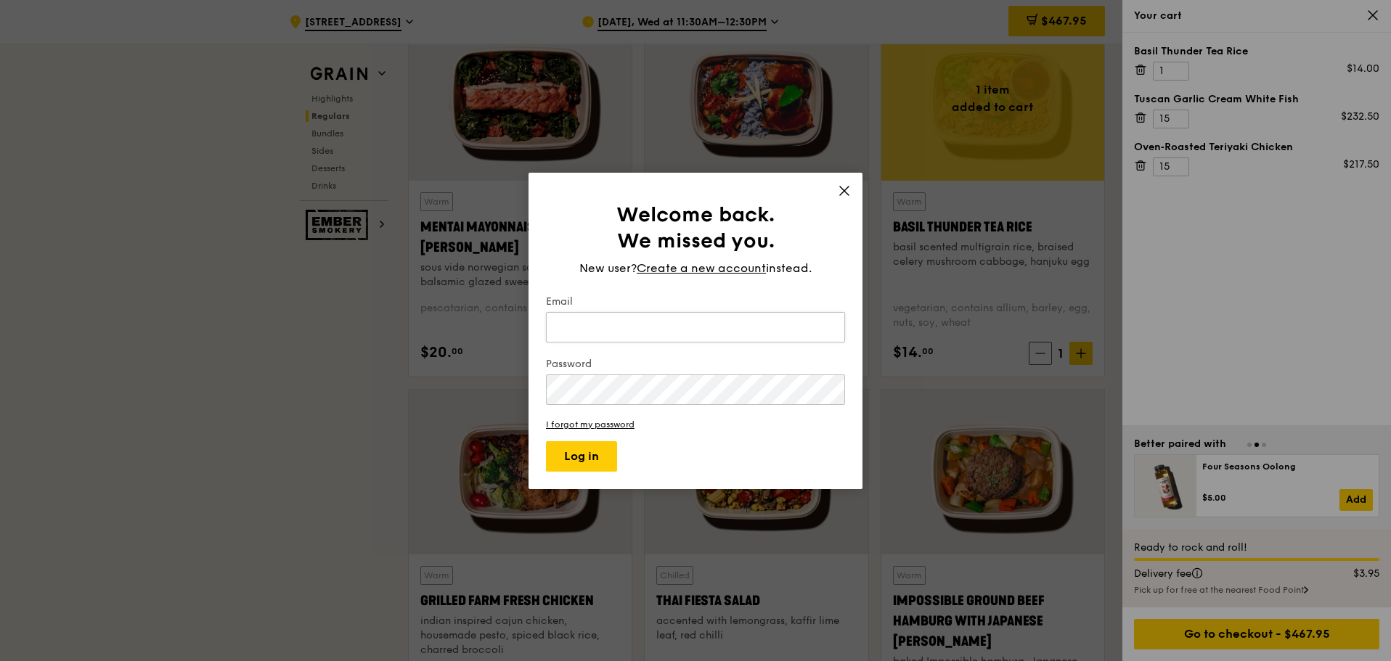
click at [605, 338] on input "Email" at bounding box center [695, 327] width 299 height 30
type input "rita.loh@decathlon.com"
click at [579, 457] on button "Log in" at bounding box center [581, 456] width 71 height 30
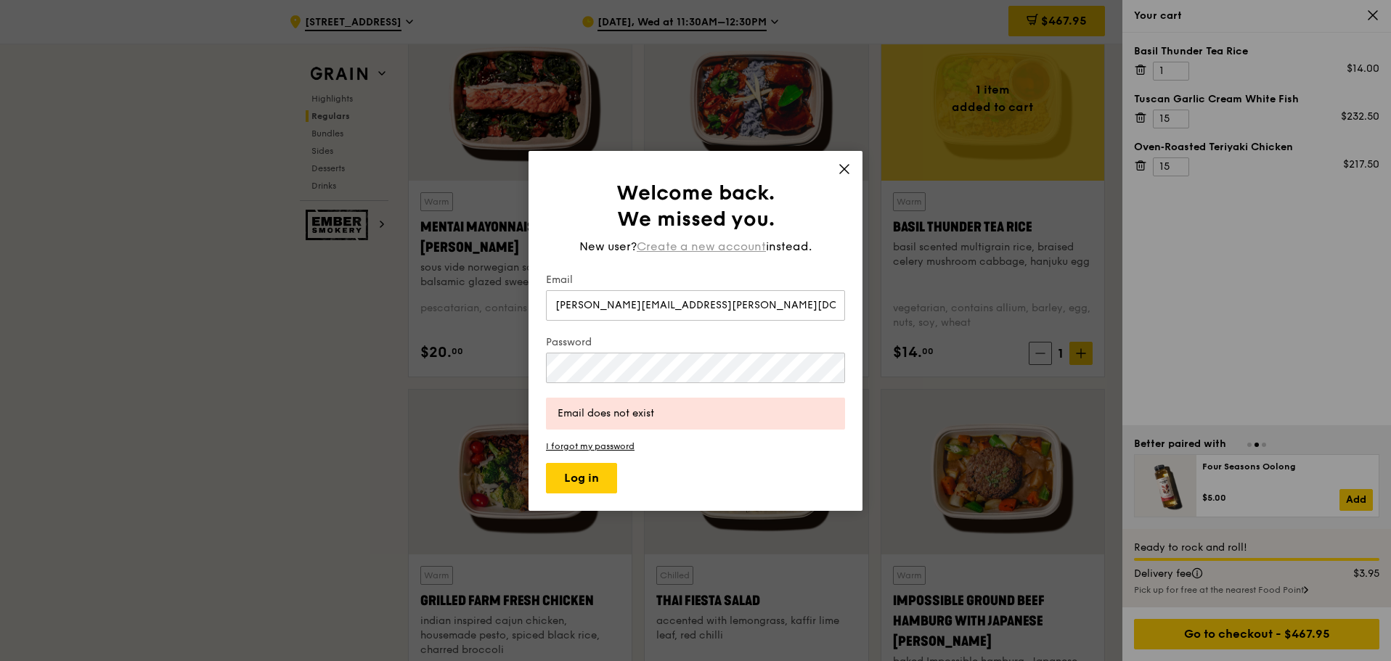
click at [731, 242] on span "Create a new account" at bounding box center [701, 246] width 129 height 17
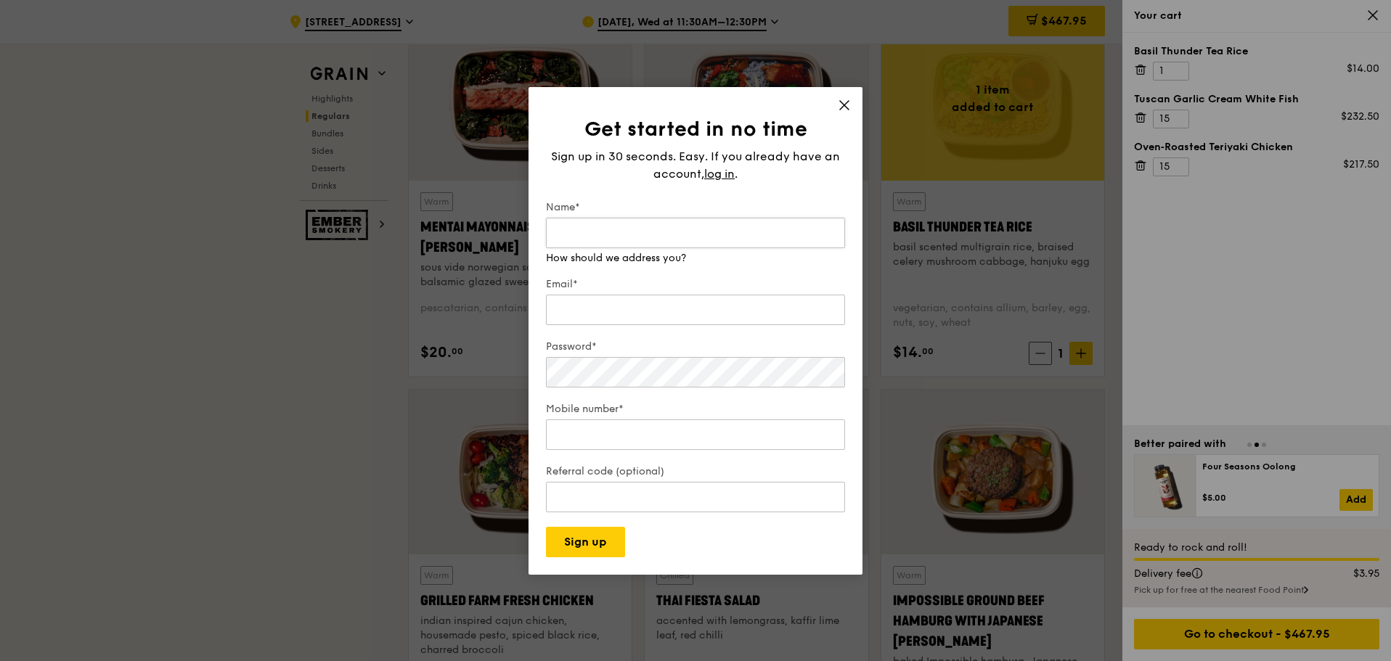
click at [636, 245] on input "Name*" at bounding box center [695, 233] width 299 height 30
type input "Rita Loh"
click at [621, 292] on div "Email*" at bounding box center [695, 302] width 299 height 51
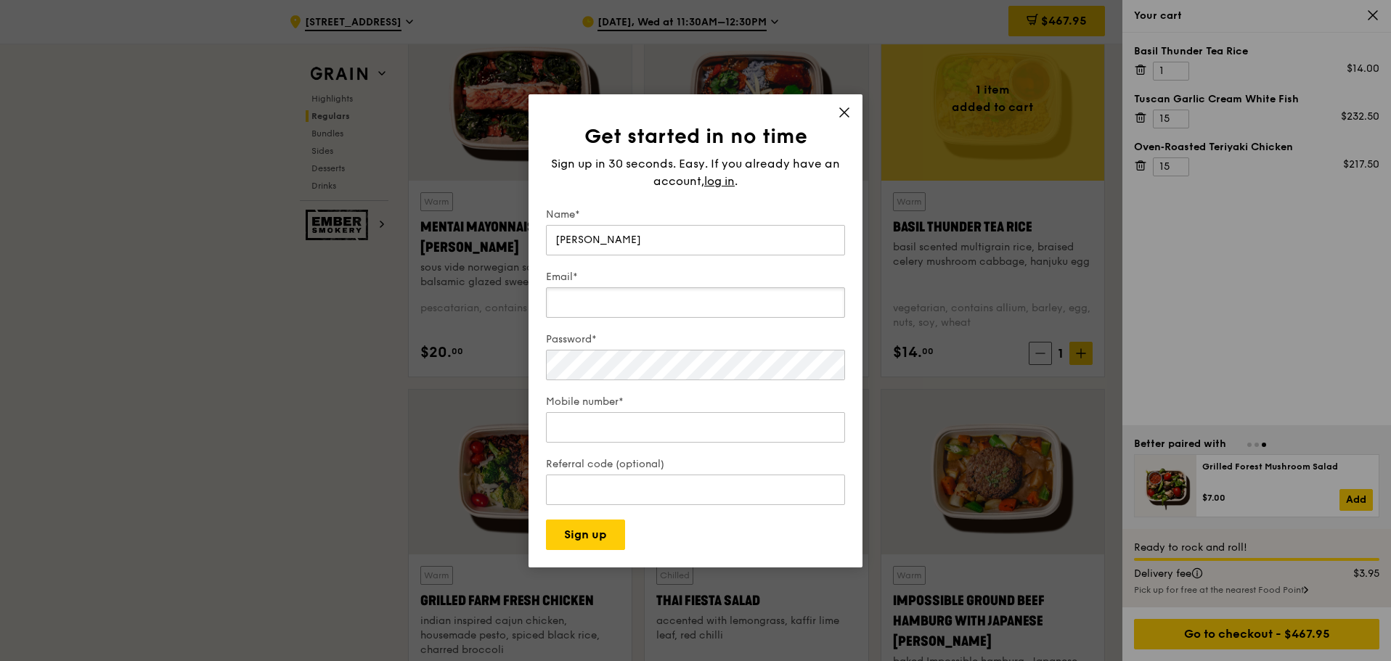
drag, startPoint x: 620, startPoint y: 296, endPoint x: 629, endPoint y: 286, distance: 13.4
click at [620, 296] on input "Email*" at bounding box center [695, 302] width 299 height 30
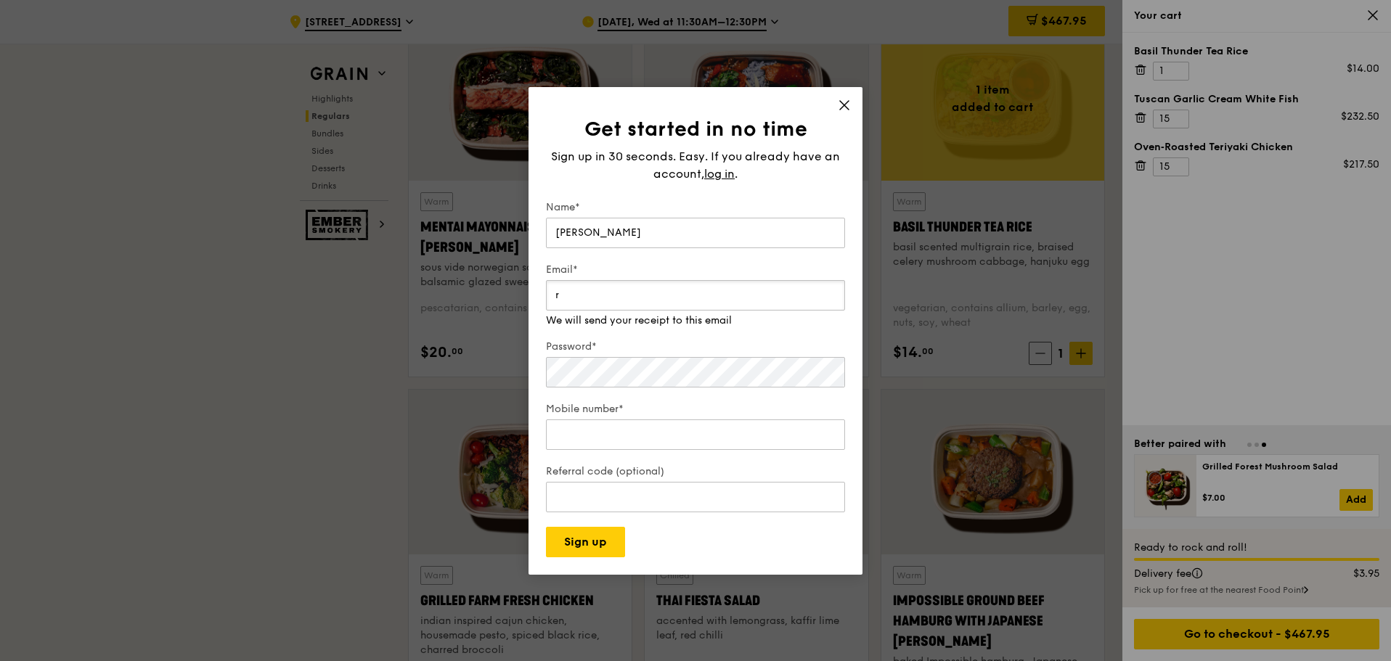
type input "rita.loh@decathlon.com"
click at [634, 385] on div "Password*" at bounding box center [695, 365] width 299 height 51
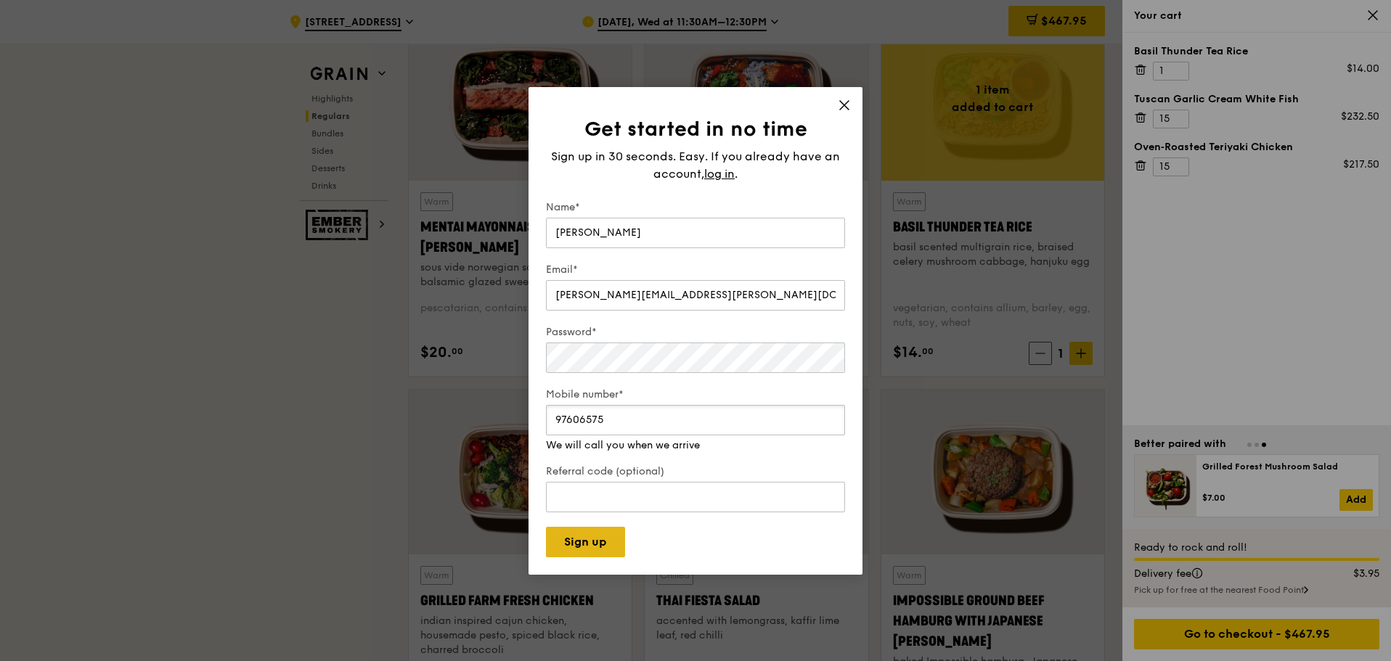
type input "97606575"
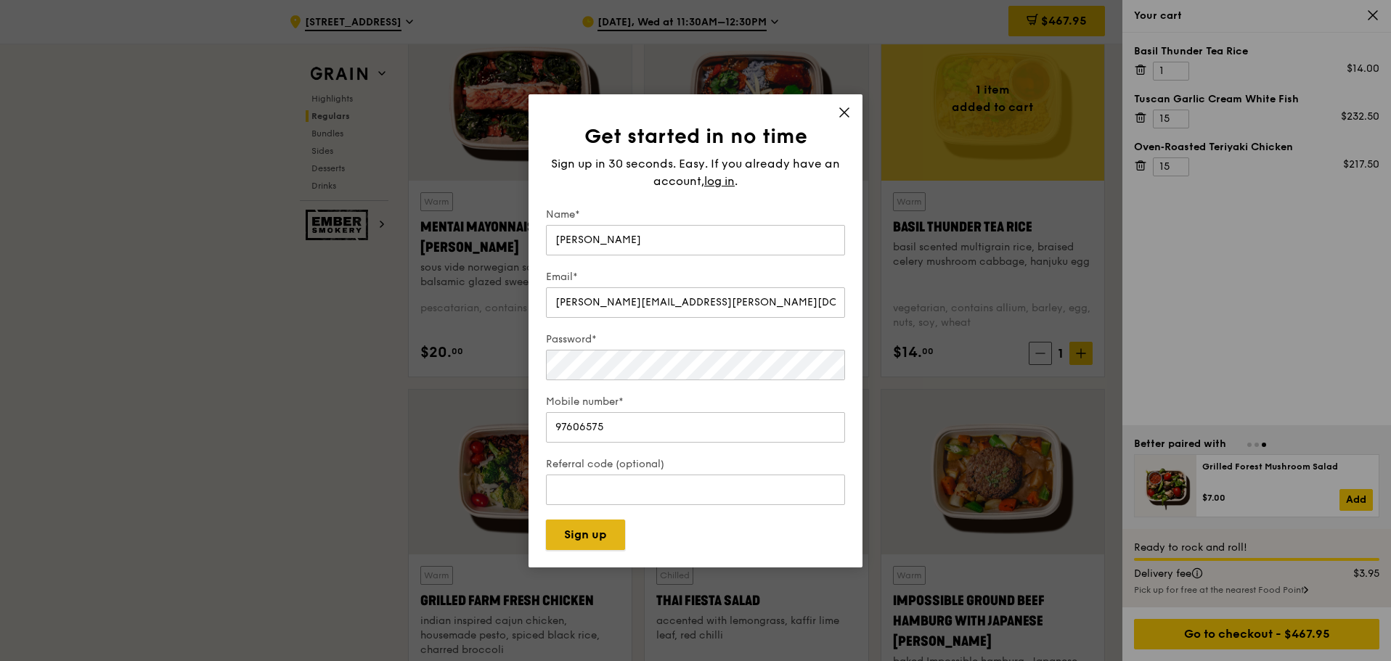
click at [581, 536] on button "Sign up" at bounding box center [585, 535] width 79 height 30
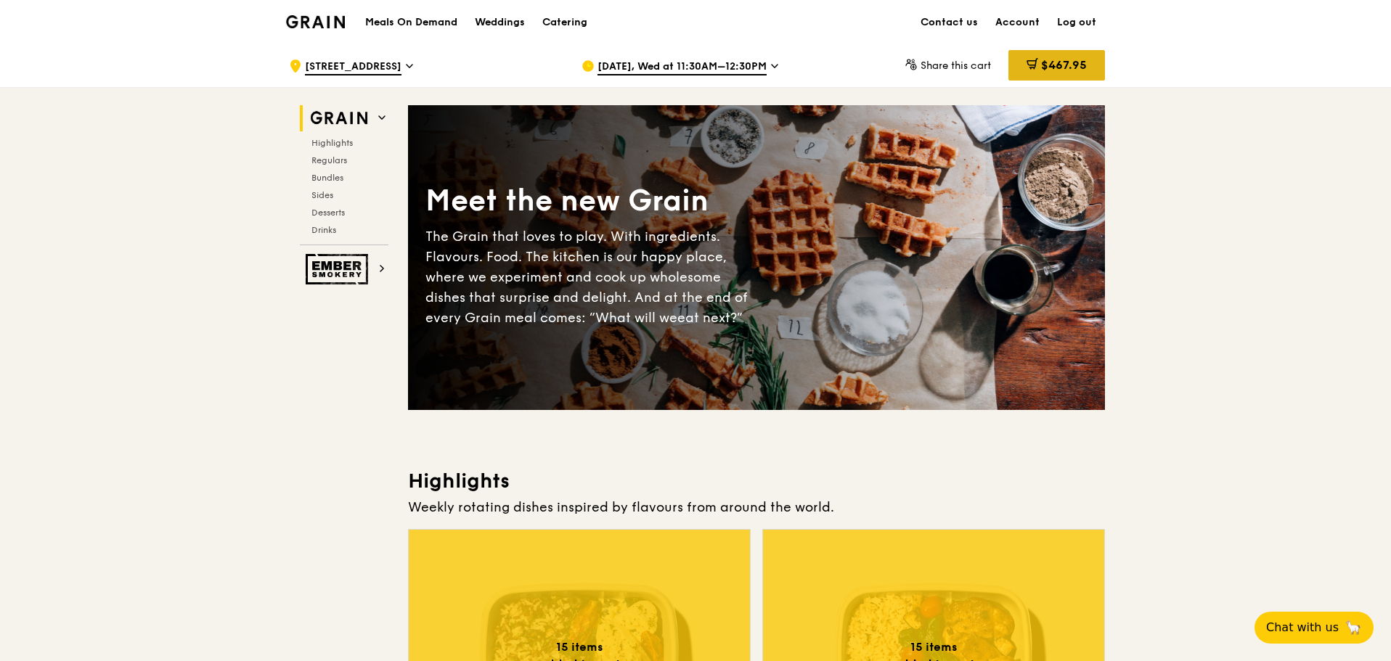
click at [1078, 73] on div "$467.95" at bounding box center [1056, 65] width 97 height 30
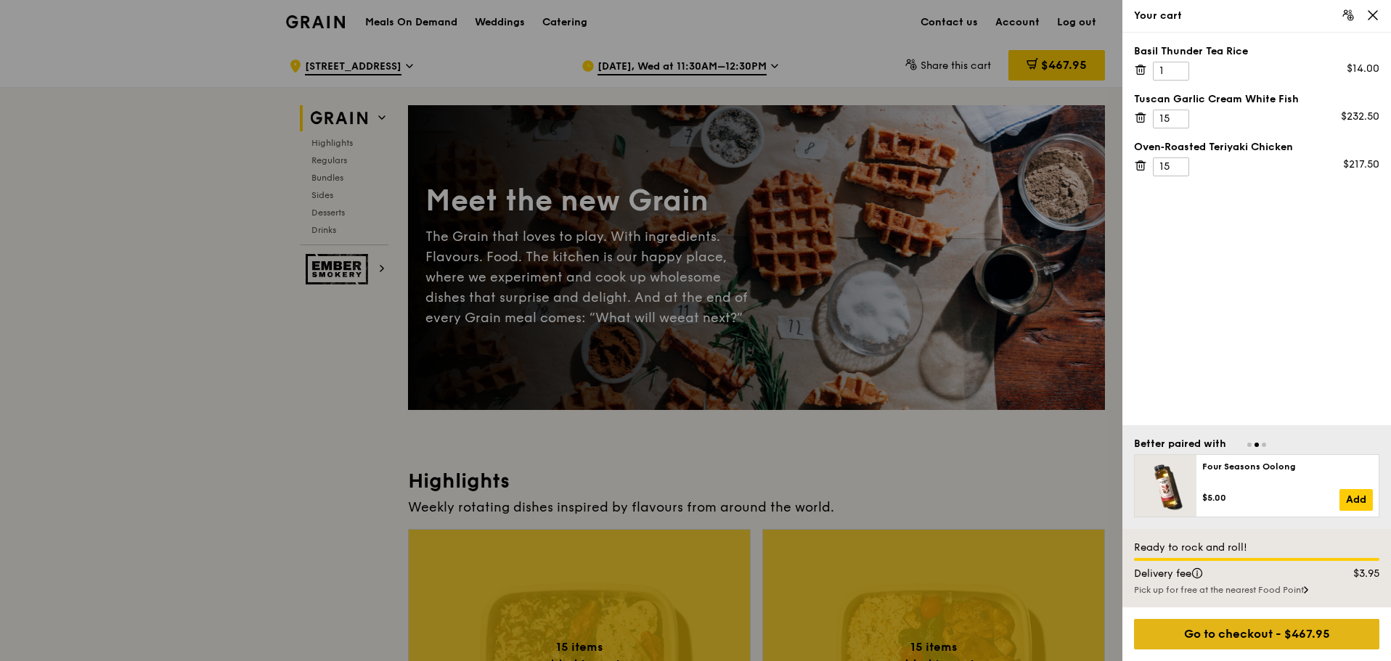
click at [1246, 630] on div "Go to checkout - $467.95" at bounding box center [1256, 634] width 245 height 30
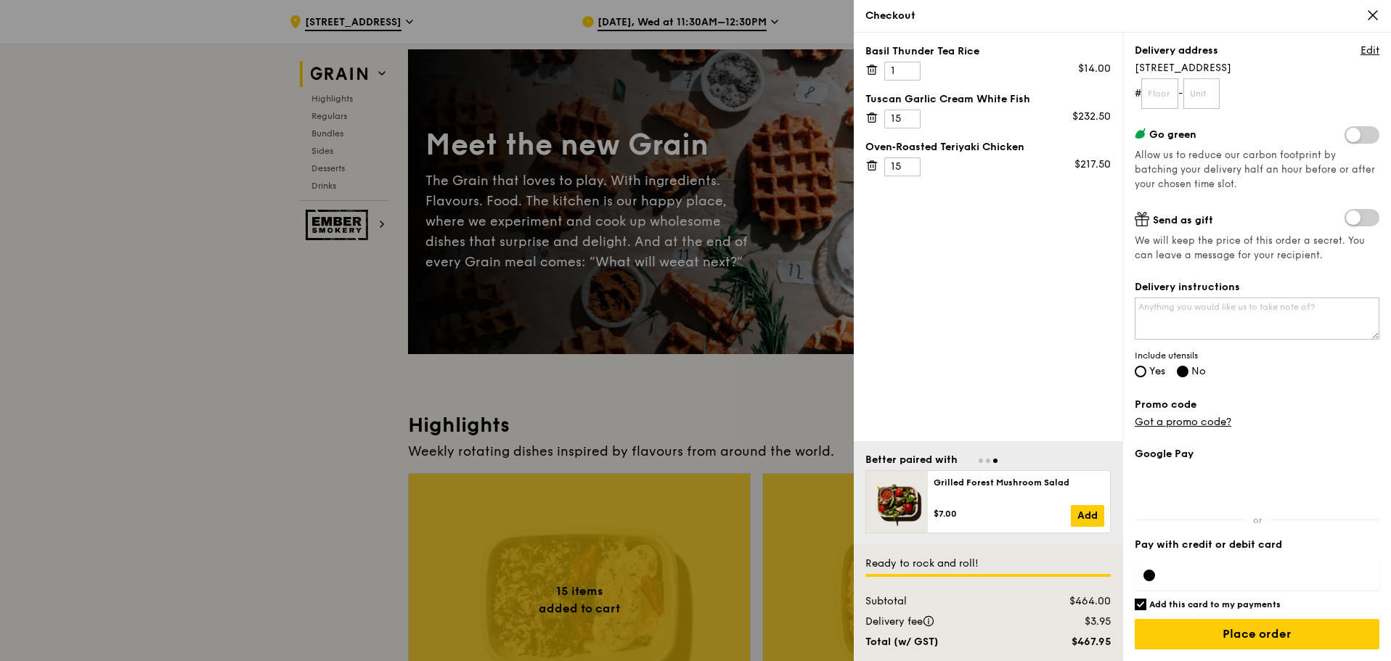
scroll to position [54, 0]
click at [1127, 358] on div "Grain it forward Top up $10 to send a meal to someone in need. We work with our…" at bounding box center [1256, 347] width 269 height 629
click at [1138, 364] on div "Delivery instructions Include utensils Yes No" at bounding box center [1257, 330] width 245 height 100
click at [1140, 375] on input "Yes" at bounding box center [1141, 372] width 12 height 12
radio input "true"
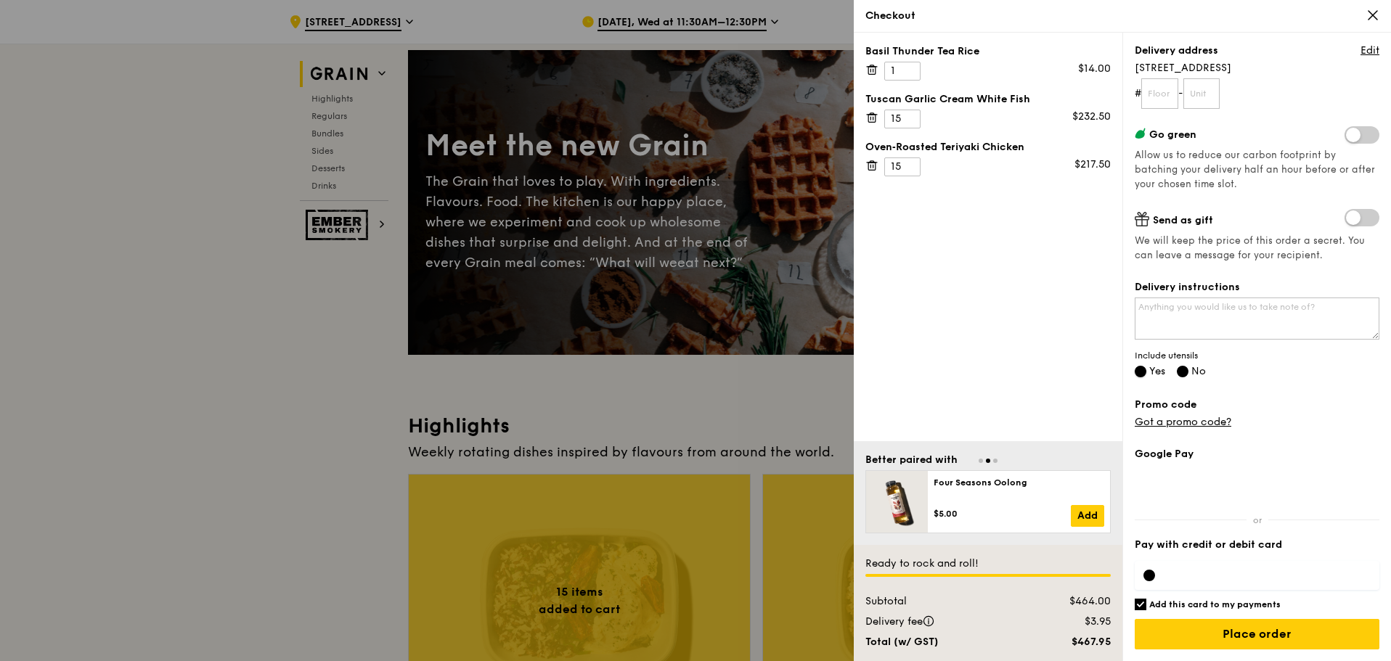
radio input "false"
click at [1279, 399] on label "Promo code" at bounding box center [1257, 405] width 245 height 15
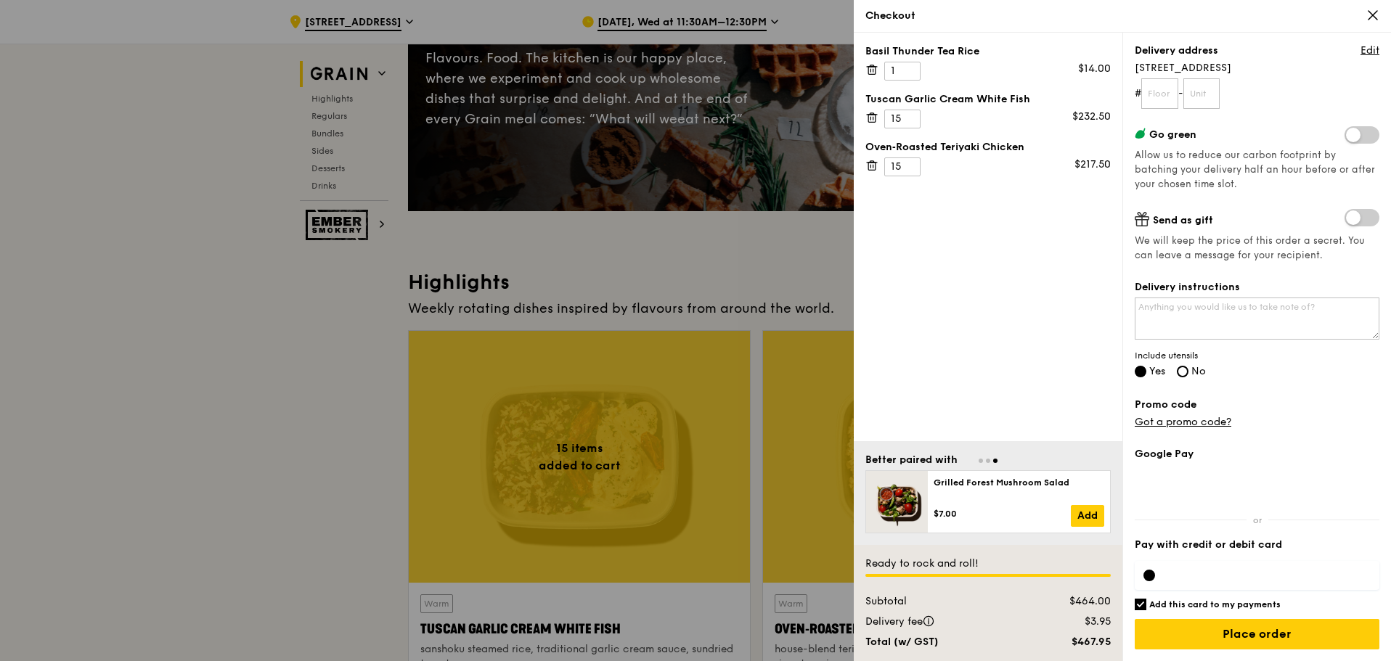
scroll to position [217, 0]
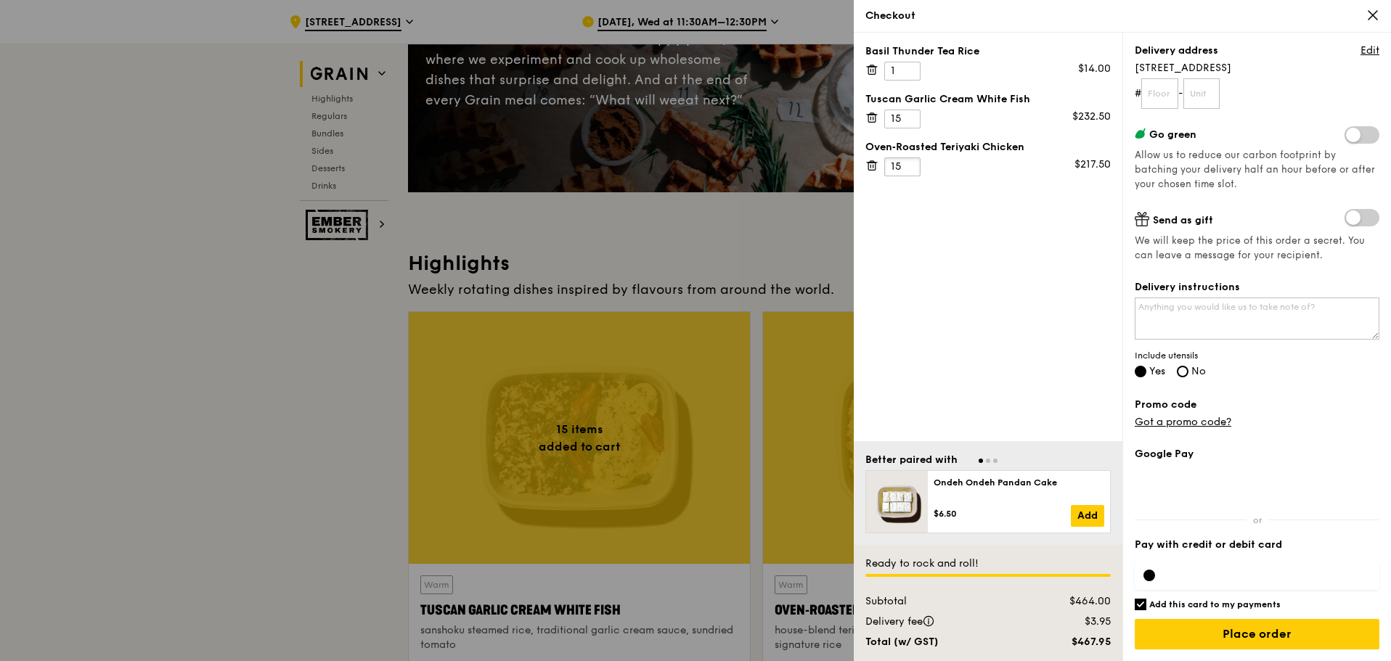
click at [914, 166] on input "15" at bounding box center [902, 167] width 36 height 19
type input "16"
click at [911, 164] on input "16" at bounding box center [902, 167] width 36 height 19
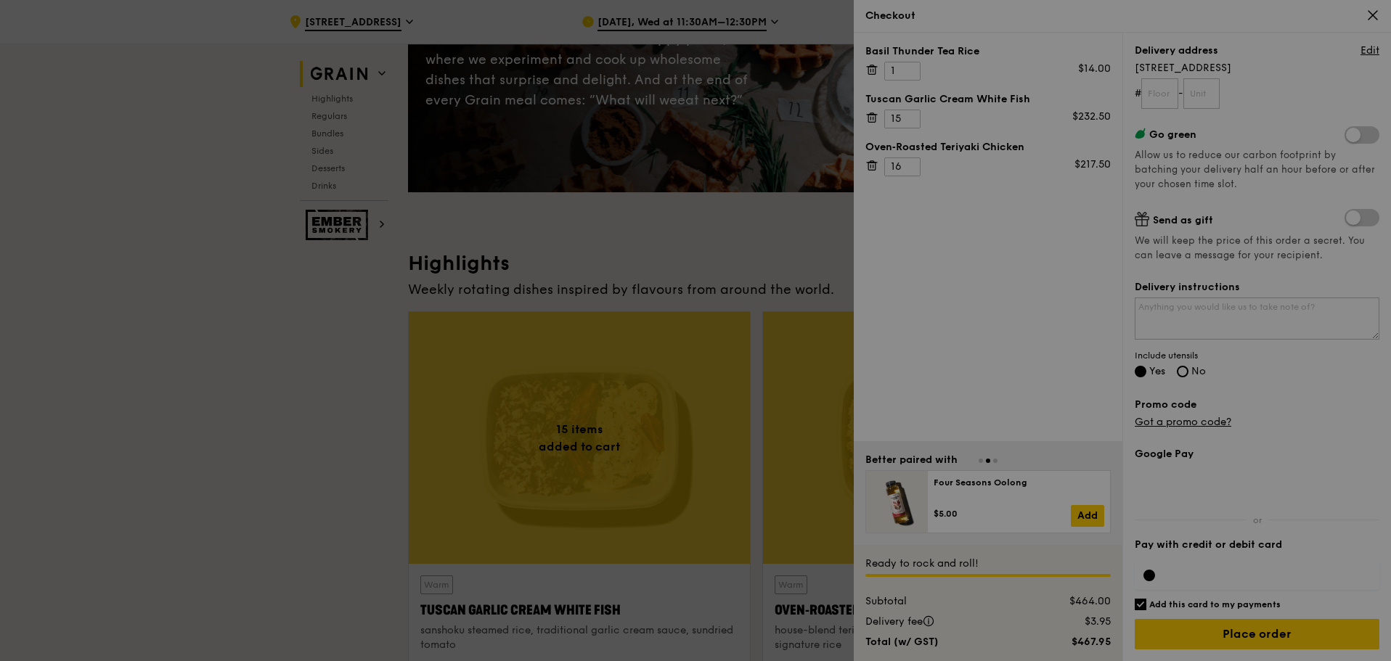
click at [948, 275] on div at bounding box center [695, 330] width 1391 height 661
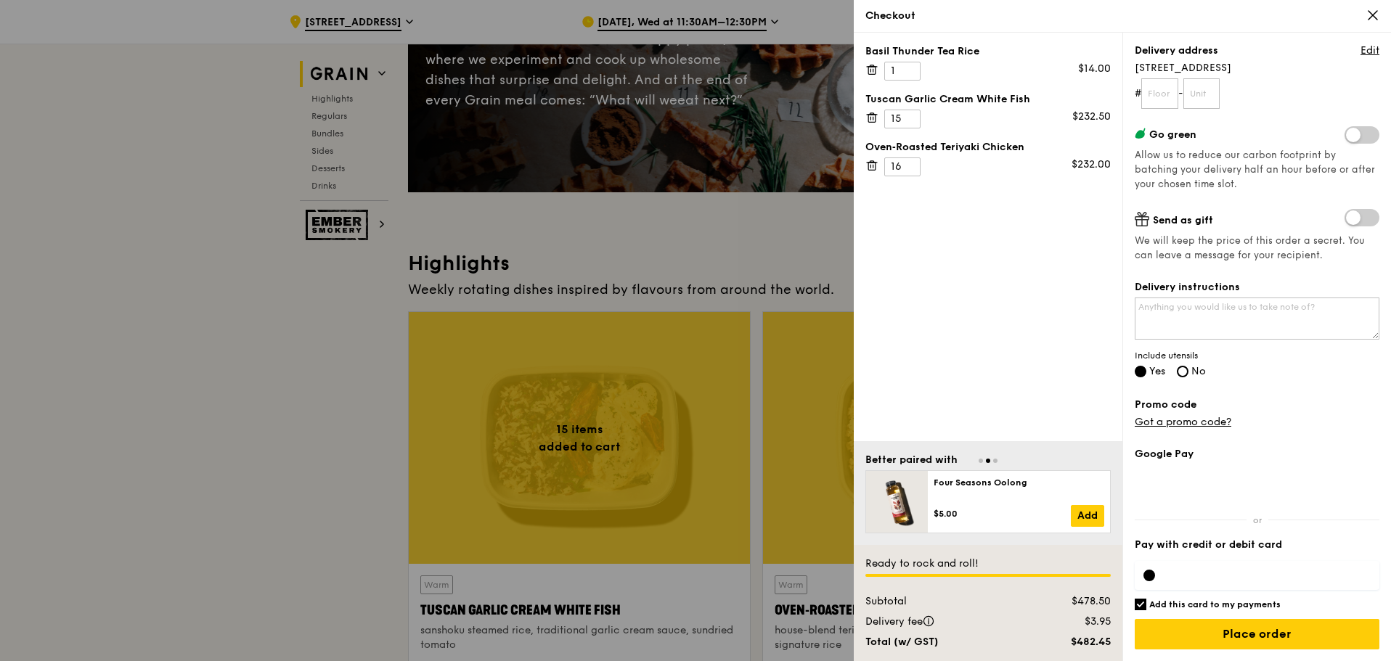
drag, startPoint x: 150, startPoint y: 377, endPoint x: 123, endPoint y: 364, distance: 29.5
click at [123, 364] on div at bounding box center [695, 330] width 1391 height 661
